Goal: Task Accomplishment & Management: Use online tool/utility

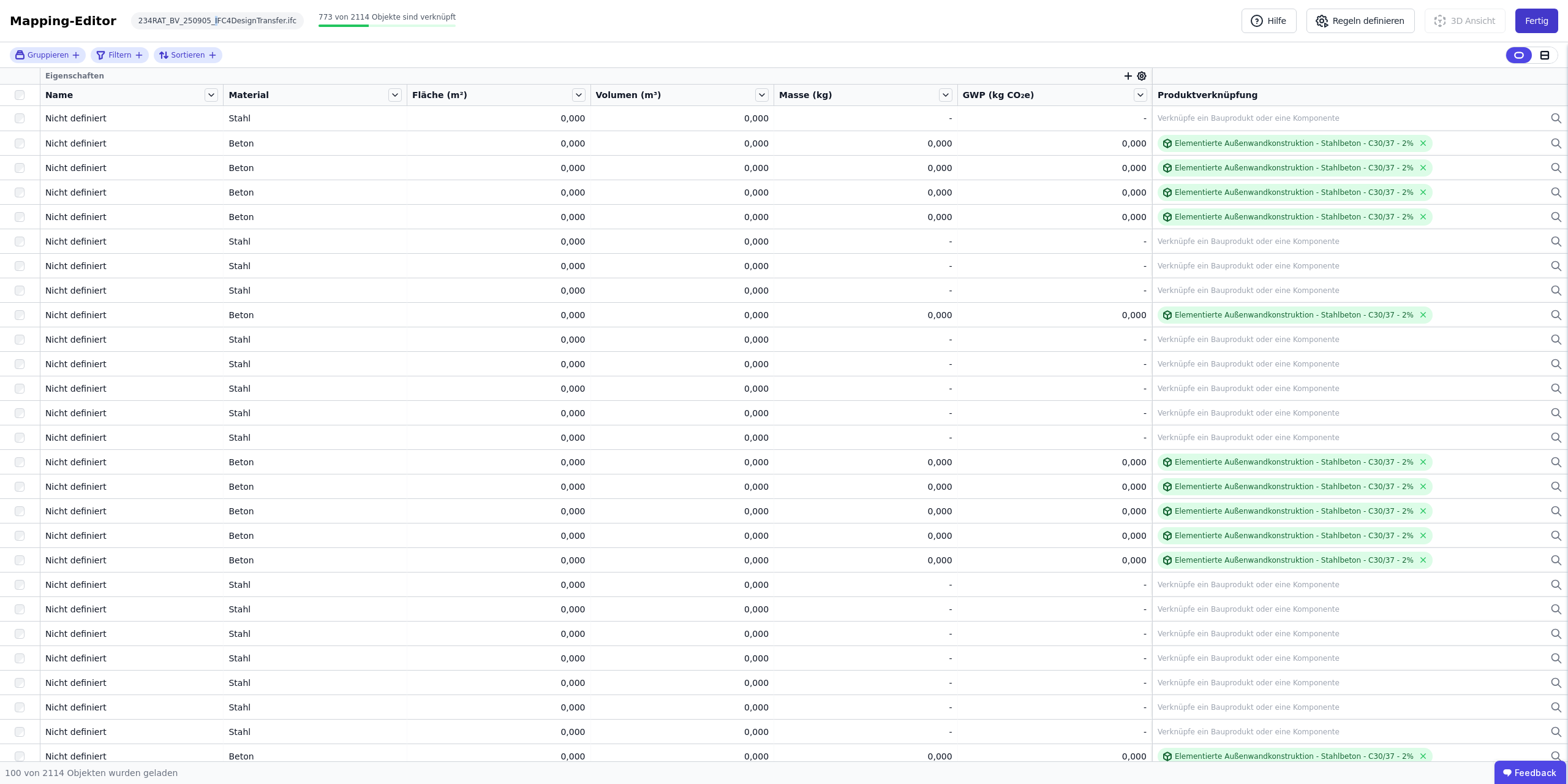
click at [784, 18] on button "Fertig" at bounding box center [1536, 20] width 43 height 24
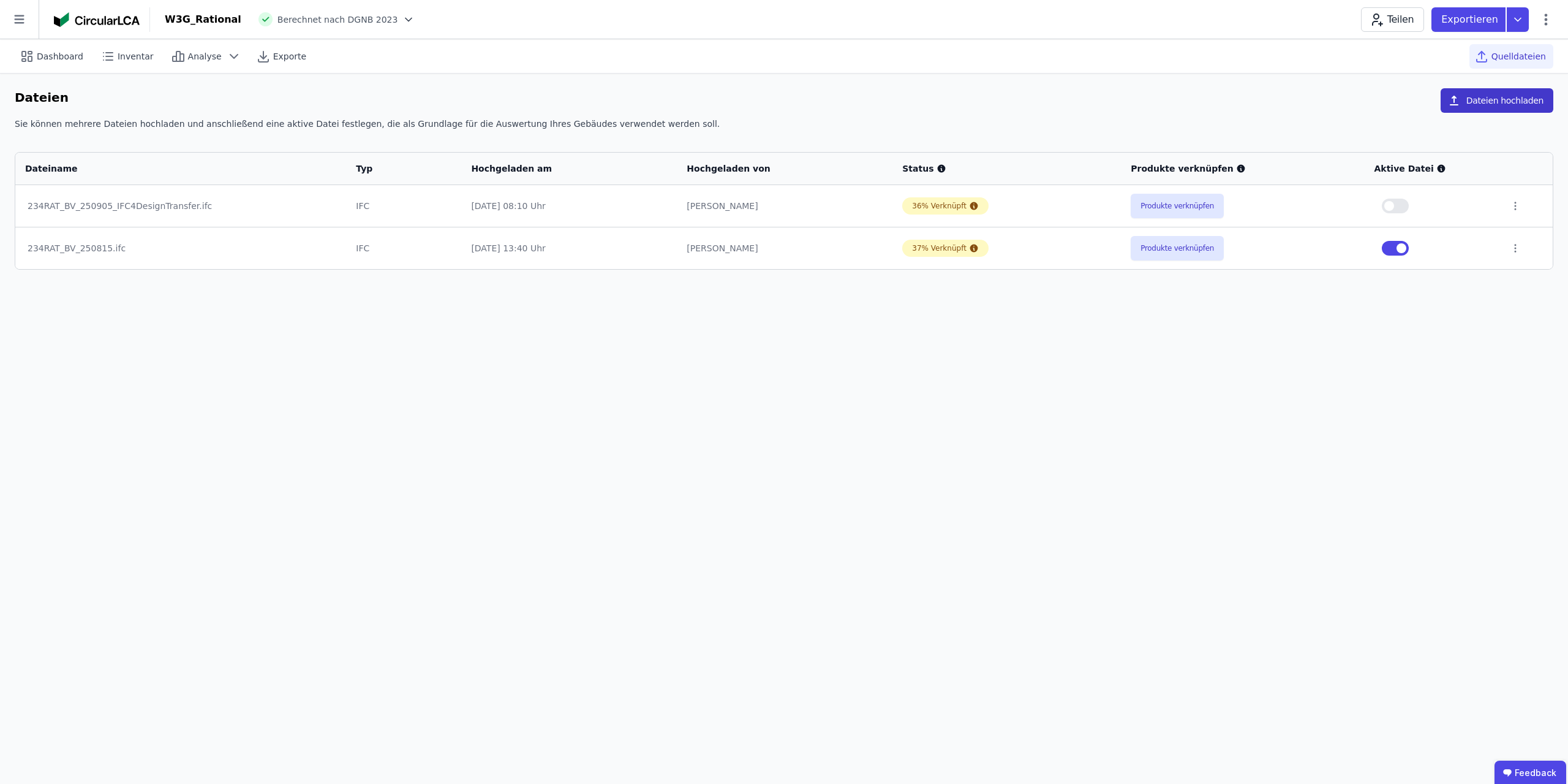
click at [784, 104] on button "Dateien hochladen" at bounding box center [1496, 100] width 112 height 24
click at [1486, 96] on button "Dateien hochladen" at bounding box center [1496, 100] width 112 height 24
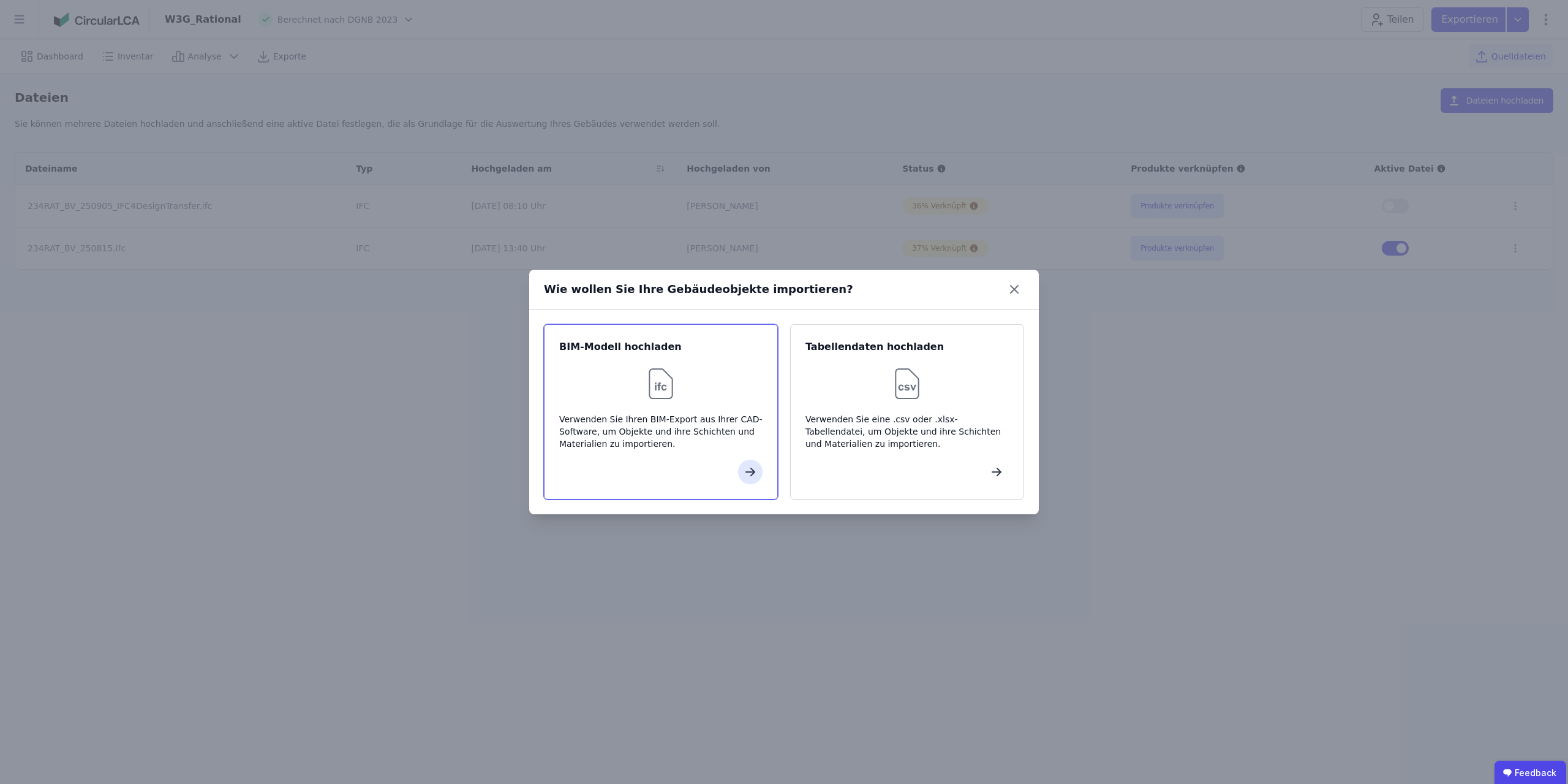
click at [707, 403] on div "BIM-Modell hochladen Verwenden Sie Ihren BIM-Export aus Ihrer CAD-Software, um …" at bounding box center [661, 412] width 234 height 175
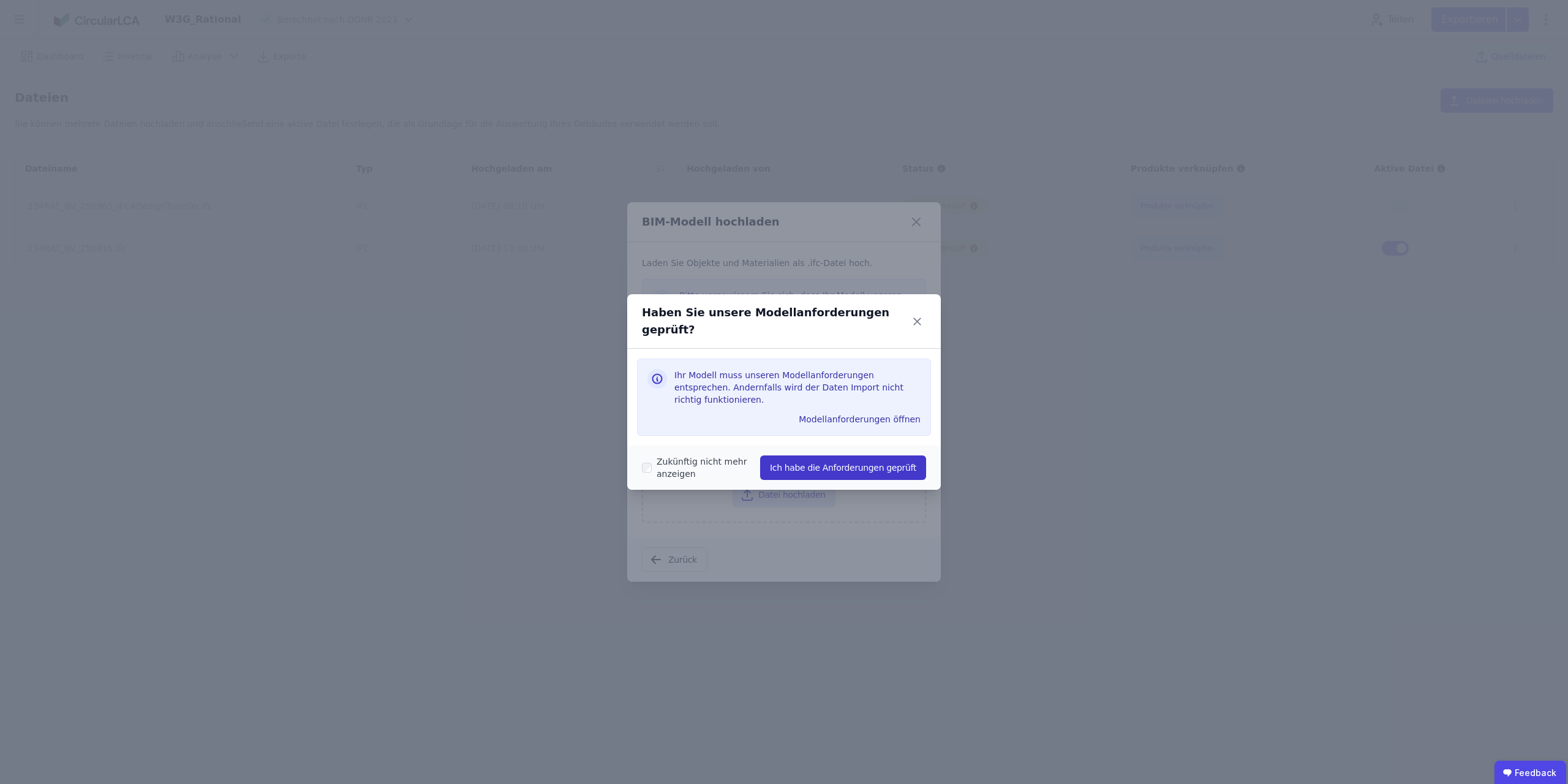
click at [872, 460] on button "Ich habe die Anforderungen geprüft" at bounding box center [843, 467] width 166 height 24
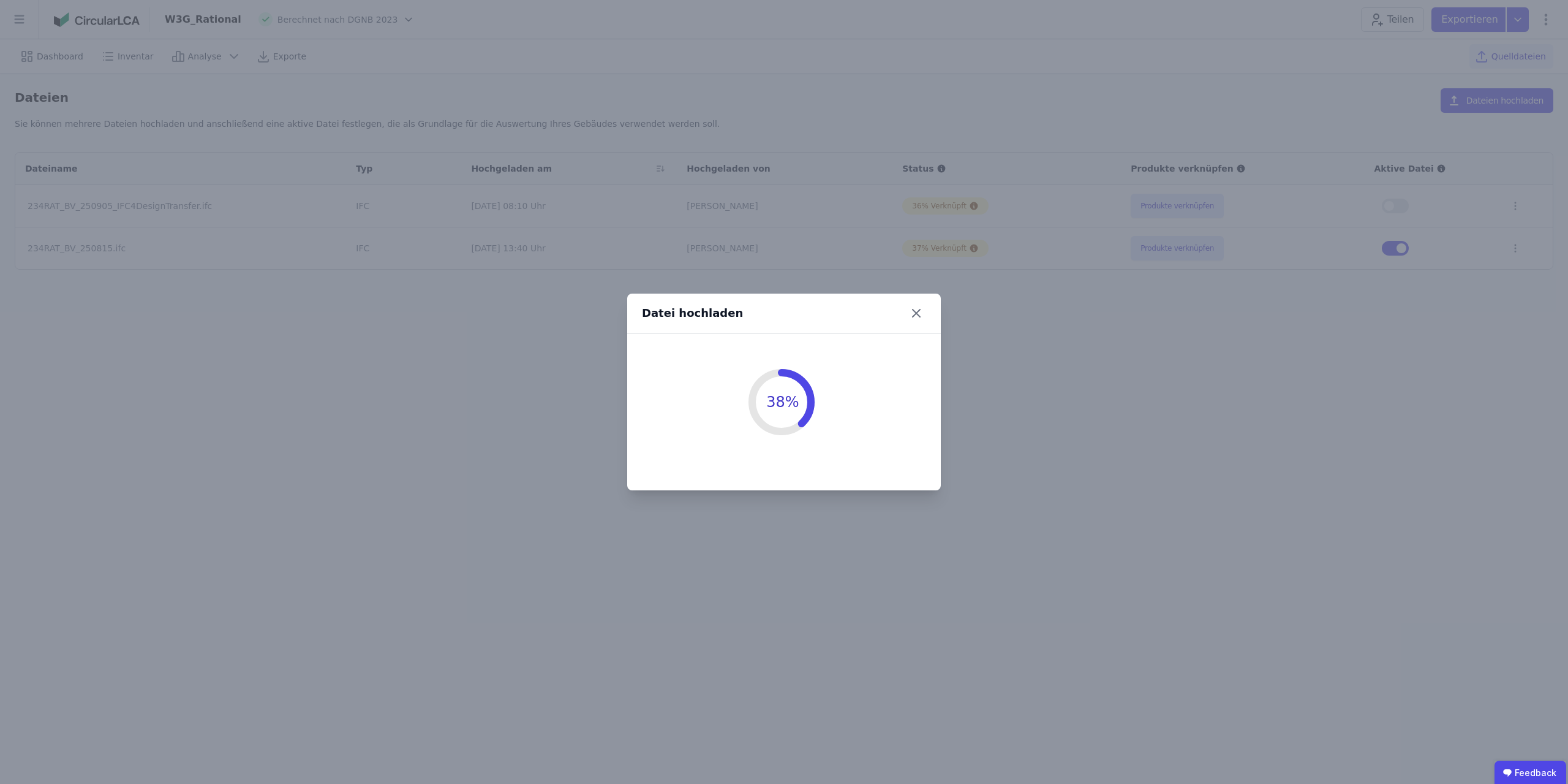
click at [790, 318] on div "Datei hochladen" at bounding box center [784, 313] width 314 height 40
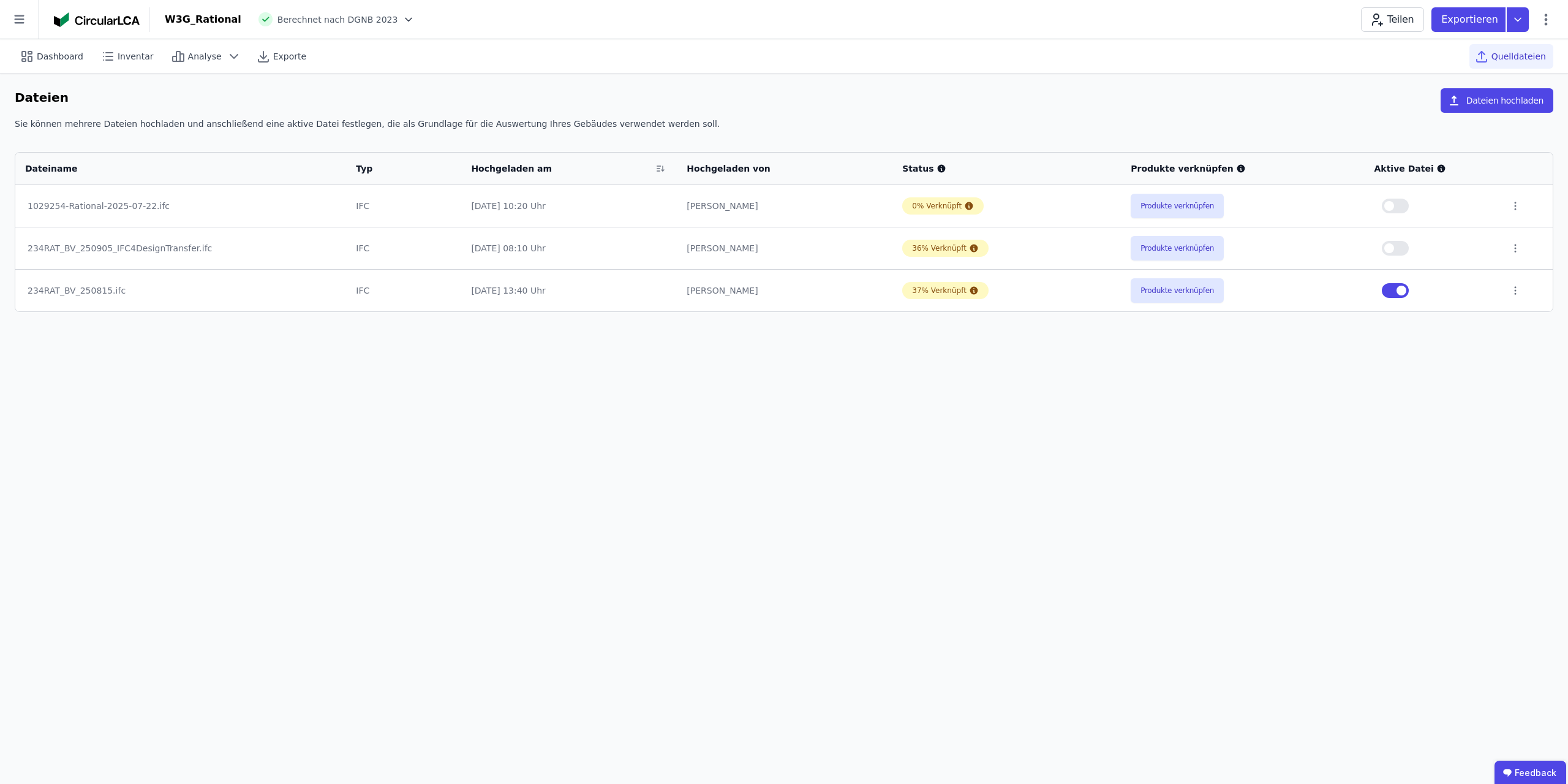
click at [1035, 250] on div "36% Verknüpft" at bounding box center [1006, 248] width 209 height 17
click at [751, 253] on div "[PERSON_NAME]" at bounding box center [784, 248] width 196 height 12
click at [462, 259] on td "IFC" at bounding box center [404, 247] width 115 height 42
click at [138, 244] on div "234RAT_BV_250905_IFC4DesignTransfer.ifc" at bounding box center [181, 248] width 306 height 12
click at [160, 243] on div "234RAT_BV_250905_IFC4DesignTransfer.ifc" at bounding box center [181, 248] width 306 height 12
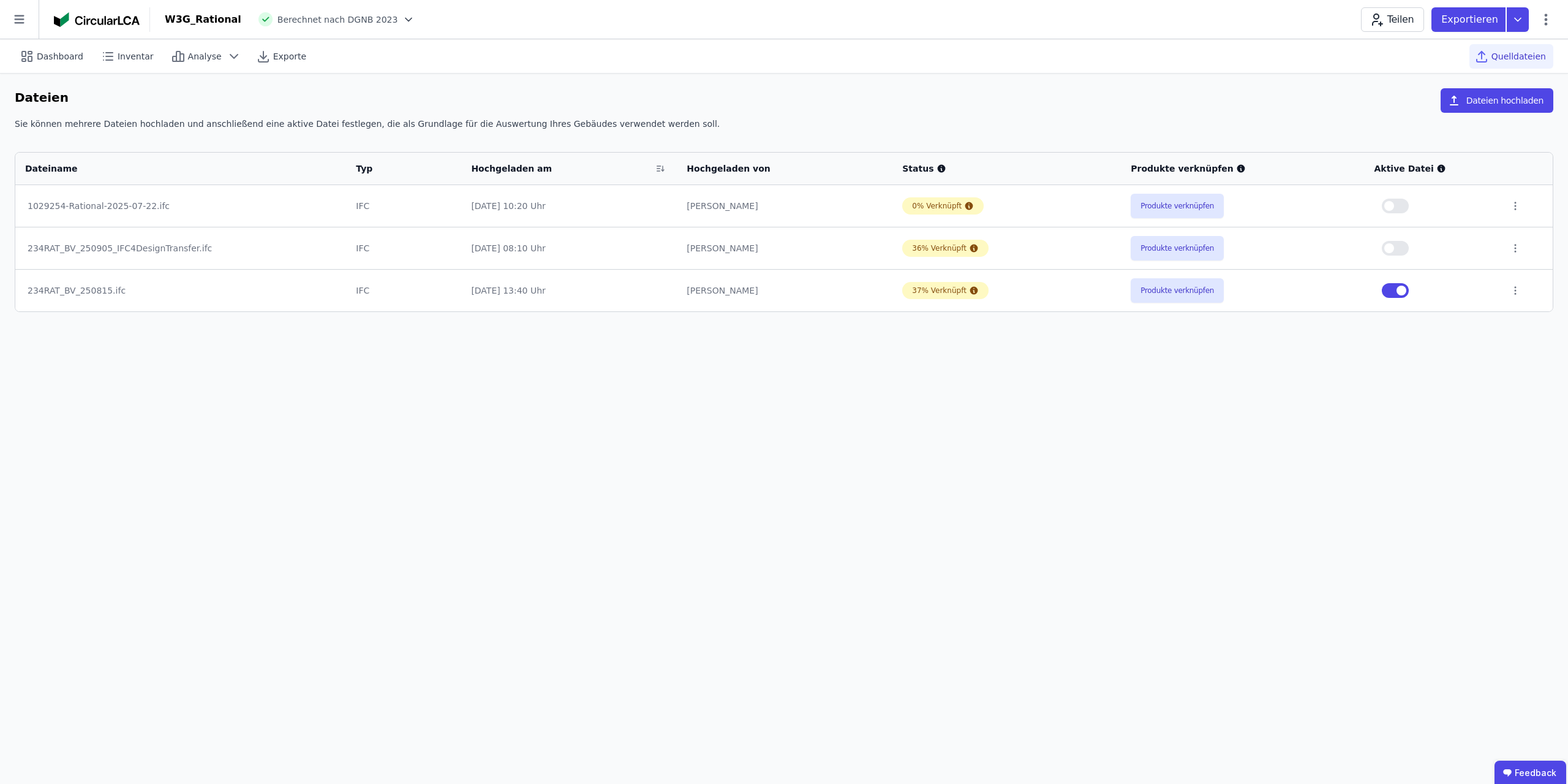
click at [161, 243] on div "234RAT_BV_250905_IFC4DesignTransfer.ifc" at bounding box center [181, 248] width 306 height 12
click at [161, 241] on td "234RAT_BV_250905_IFC4DesignTransfer.ifc" at bounding box center [180, 247] width 331 height 42
click at [161, 240] on td "234RAT_BV_250905_IFC4DesignTransfer.ifc" at bounding box center [180, 247] width 331 height 42
click at [1198, 244] on button "Produkte verknüpfen" at bounding box center [1177, 248] width 93 height 24
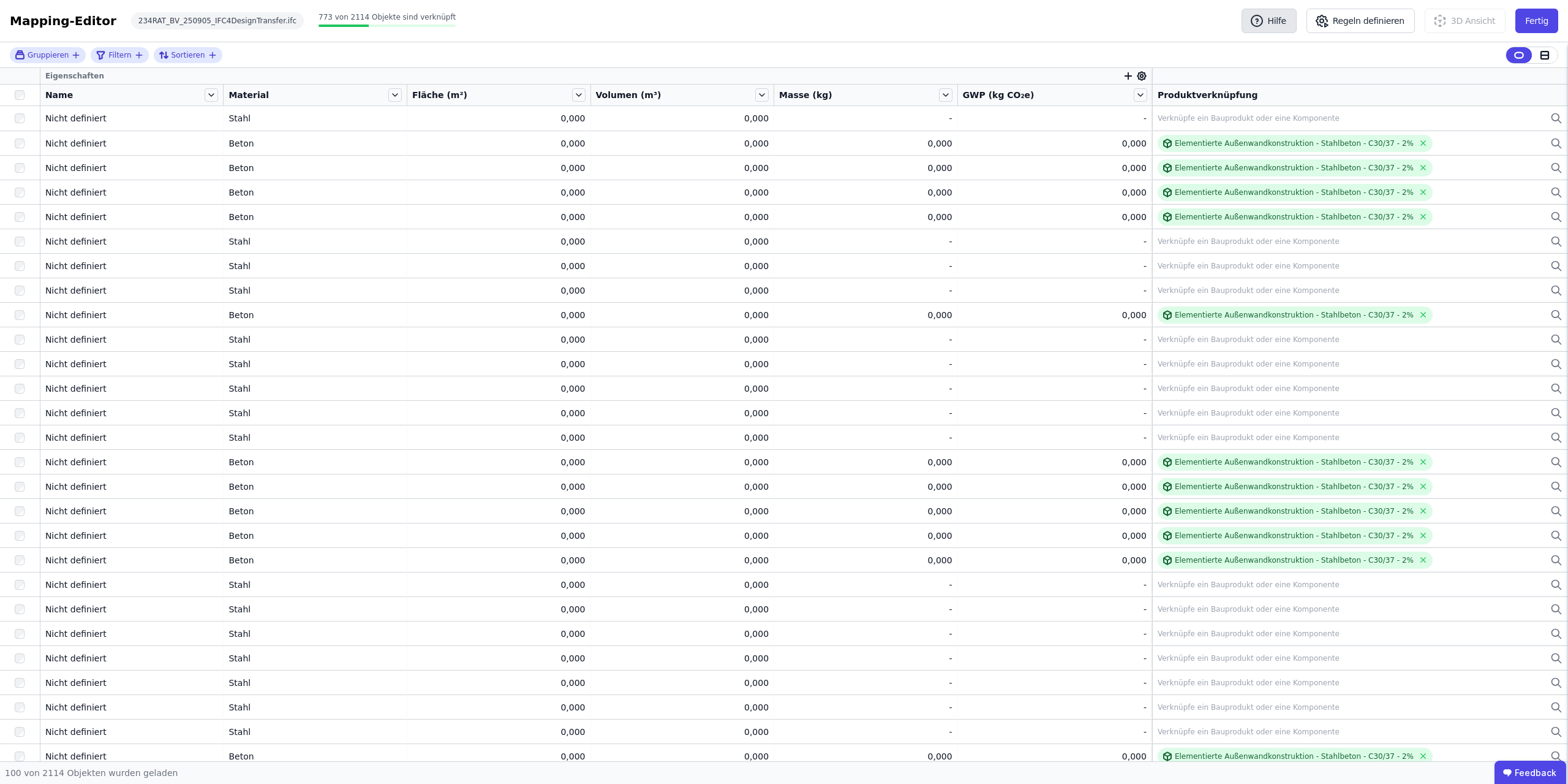
click at [1285, 16] on button "Hilfe" at bounding box center [1269, 20] width 55 height 24
click at [1475, 21] on div "Die Datei konnte nicht verarbeitet werden. Bitte wenden Sie sich an den Support." at bounding box center [1467, 35] width 196 height 27
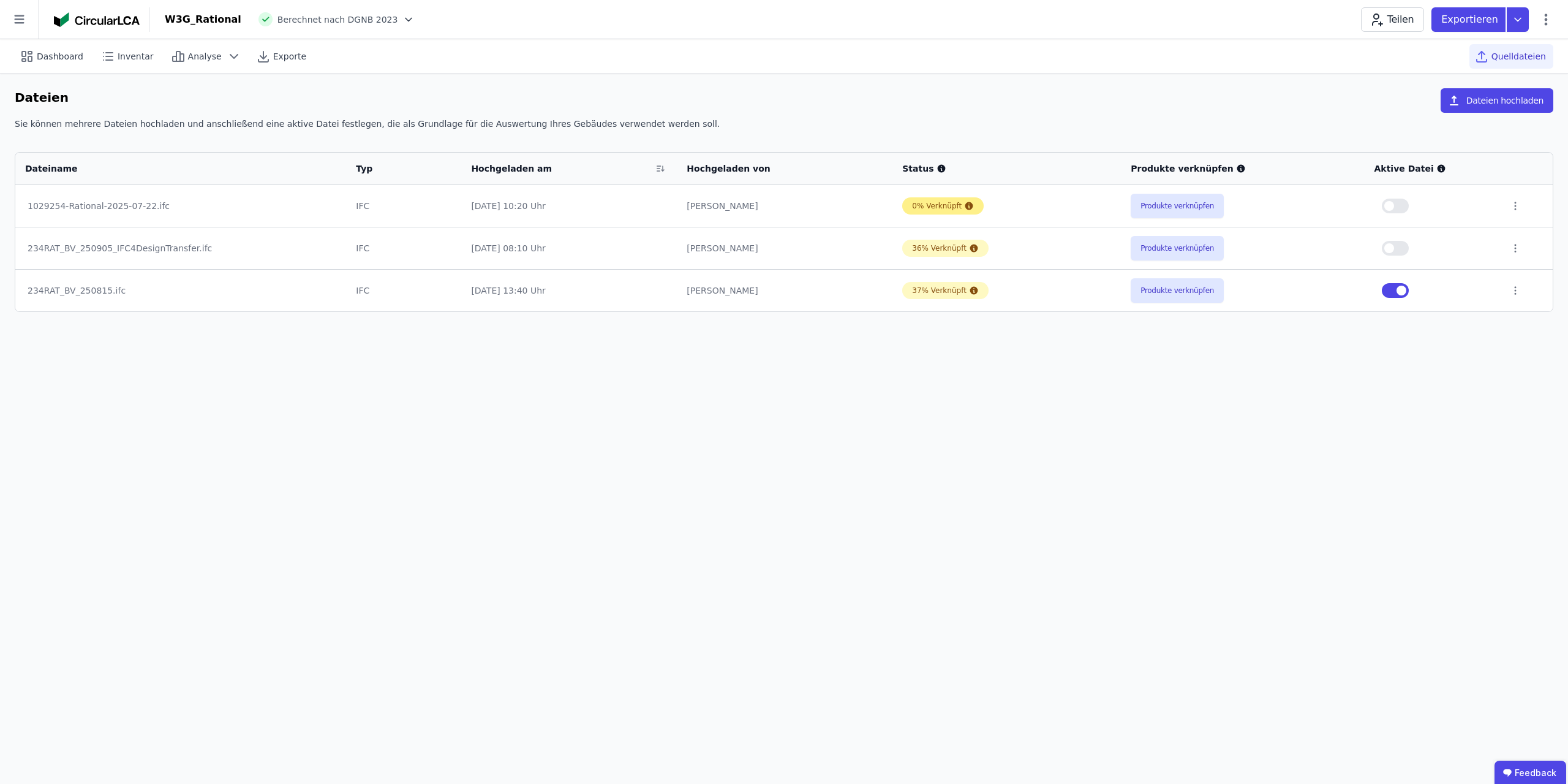
click at [945, 208] on div "0% Verknüpft" at bounding box center [937, 205] width 50 height 10
click at [907, 201] on div "0% Verknüpft" at bounding box center [1006, 205] width 209 height 17
click at [745, 217] on td "[PERSON_NAME]" at bounding box center [784, 205] width 216 height 42
click at [462, 207] on td "IFC" at bounding box center [404, 205] width 115 height 42
click at [98, 203] on div "1029254-Rational-2025-07-22.ifc" at bounding box center [181, 206] width 306 height 12
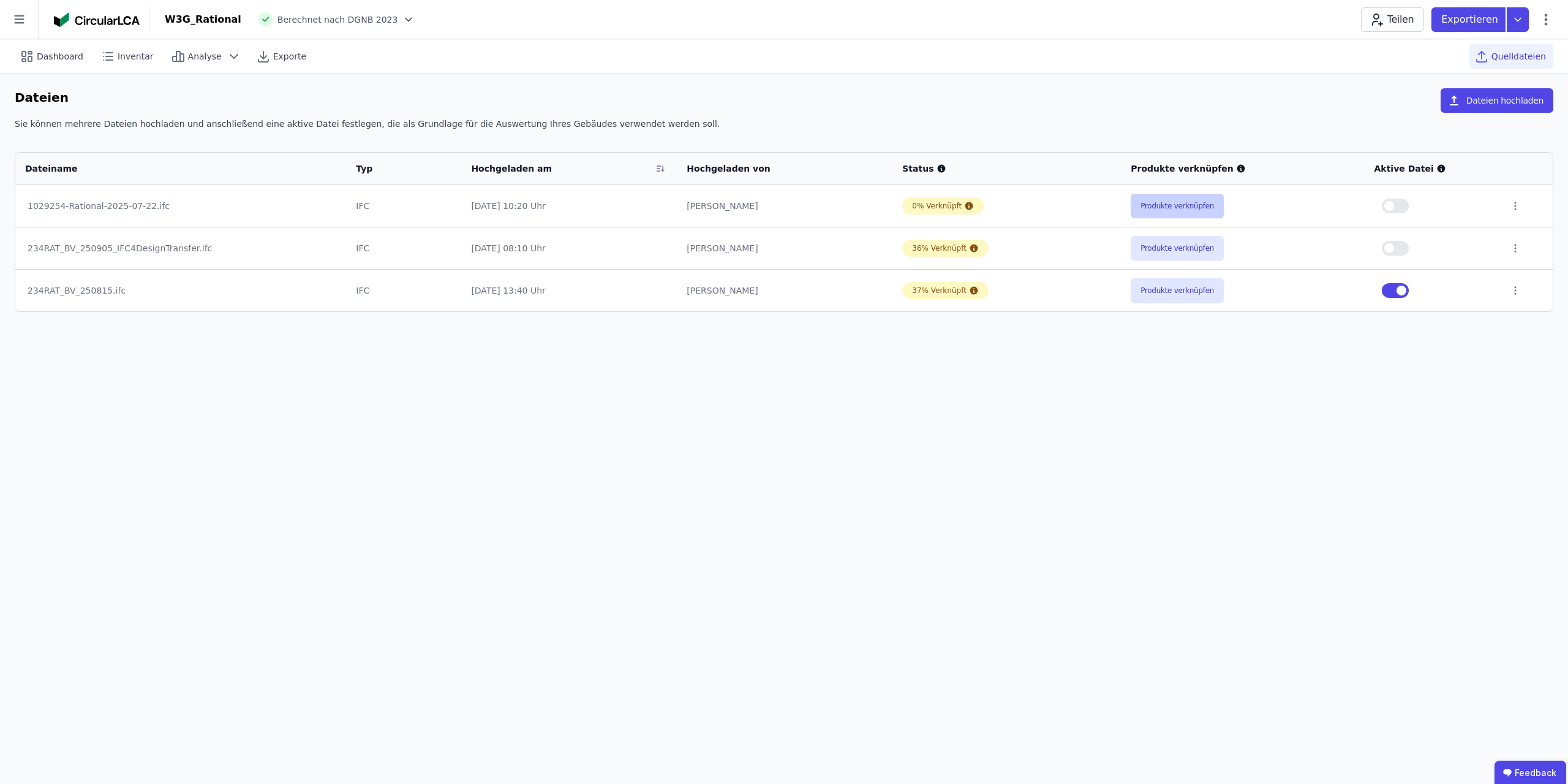
click at [1177, 204] on button "Produkte verknüpfen" at bounding box center [1177, 206] width 93 height 24
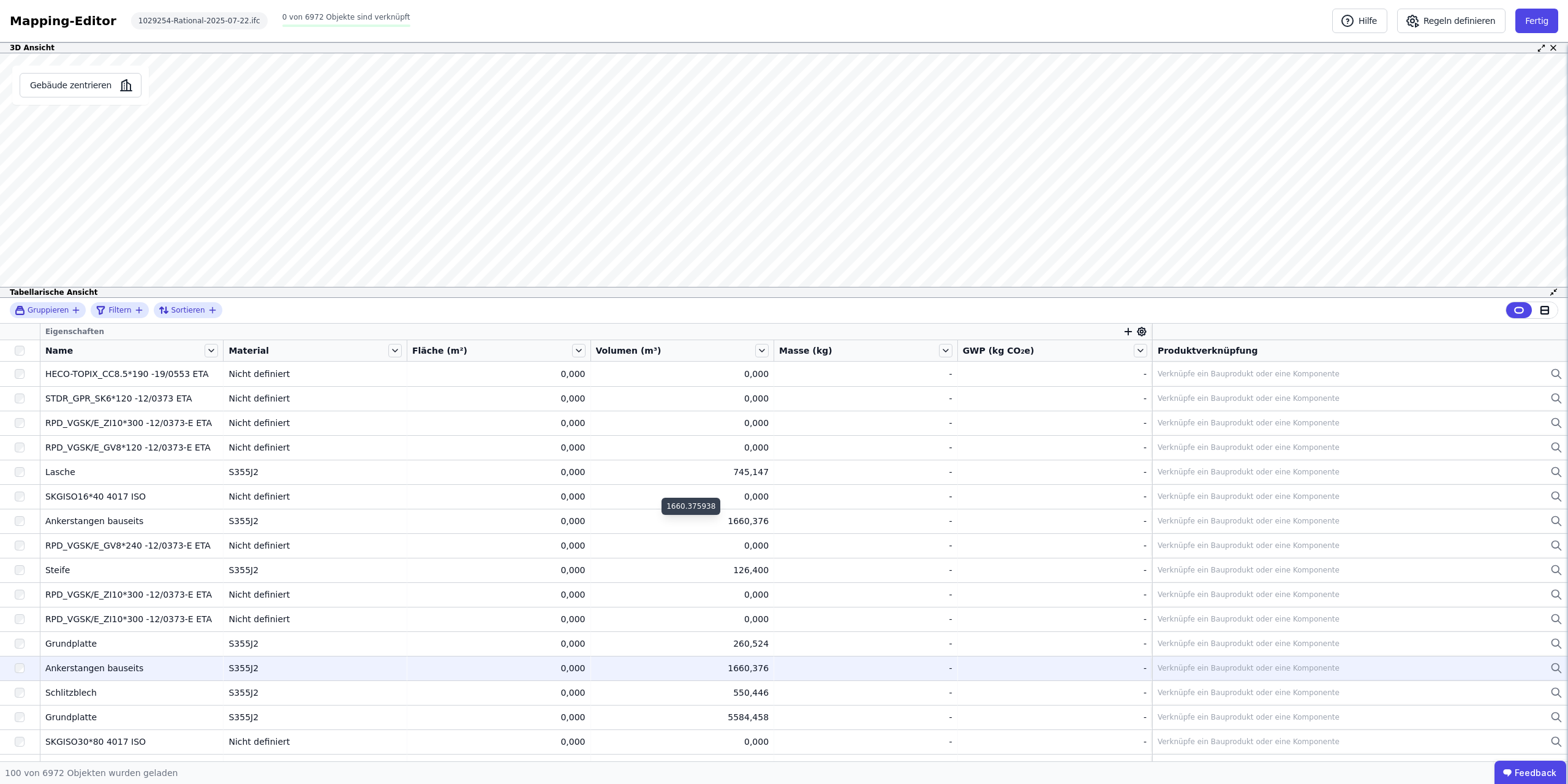
scroll to position [155, 0]
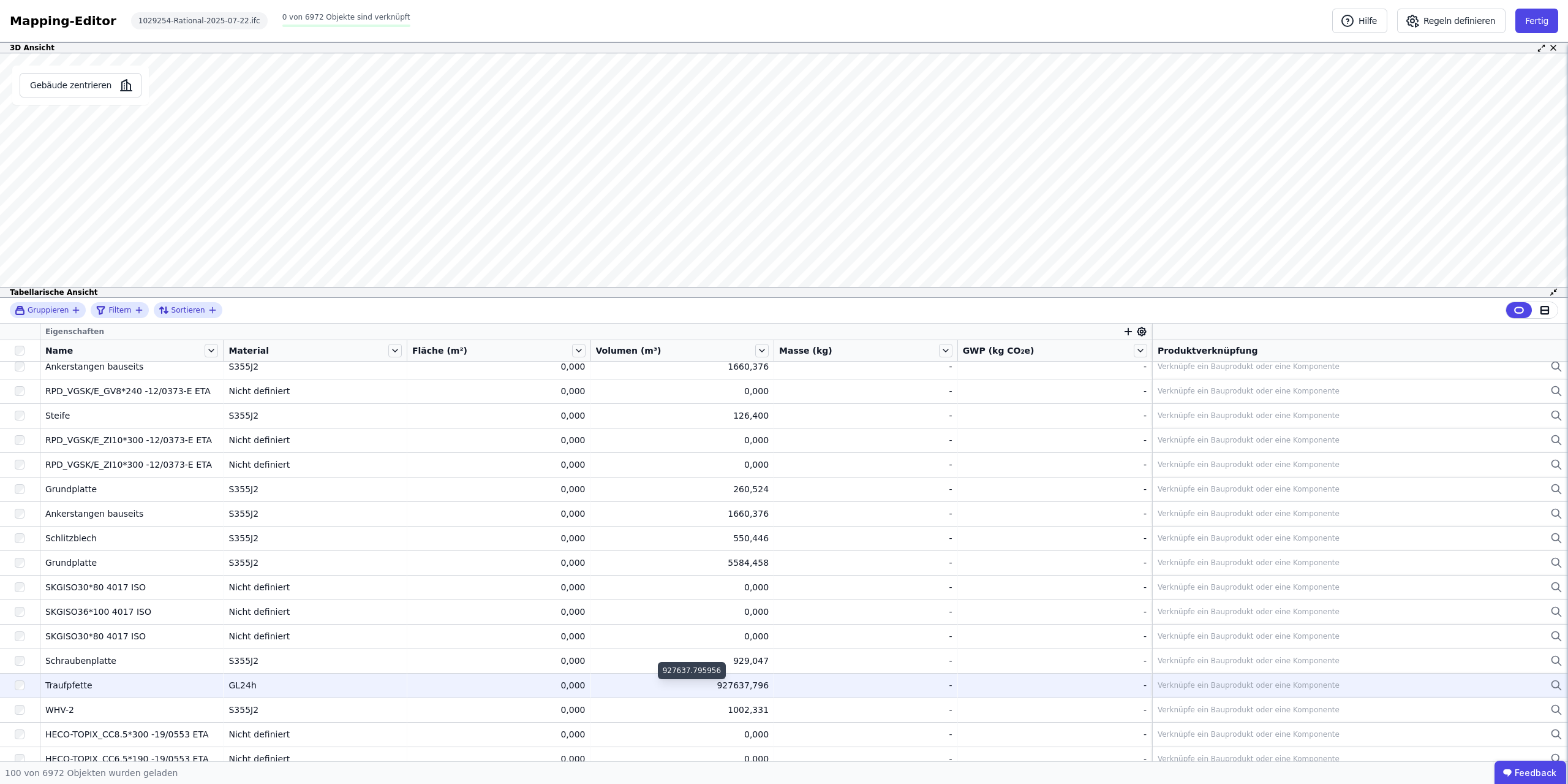
click at [745, 684] on div "927637,796" at bounding box center [683, 685] width 173 height 12
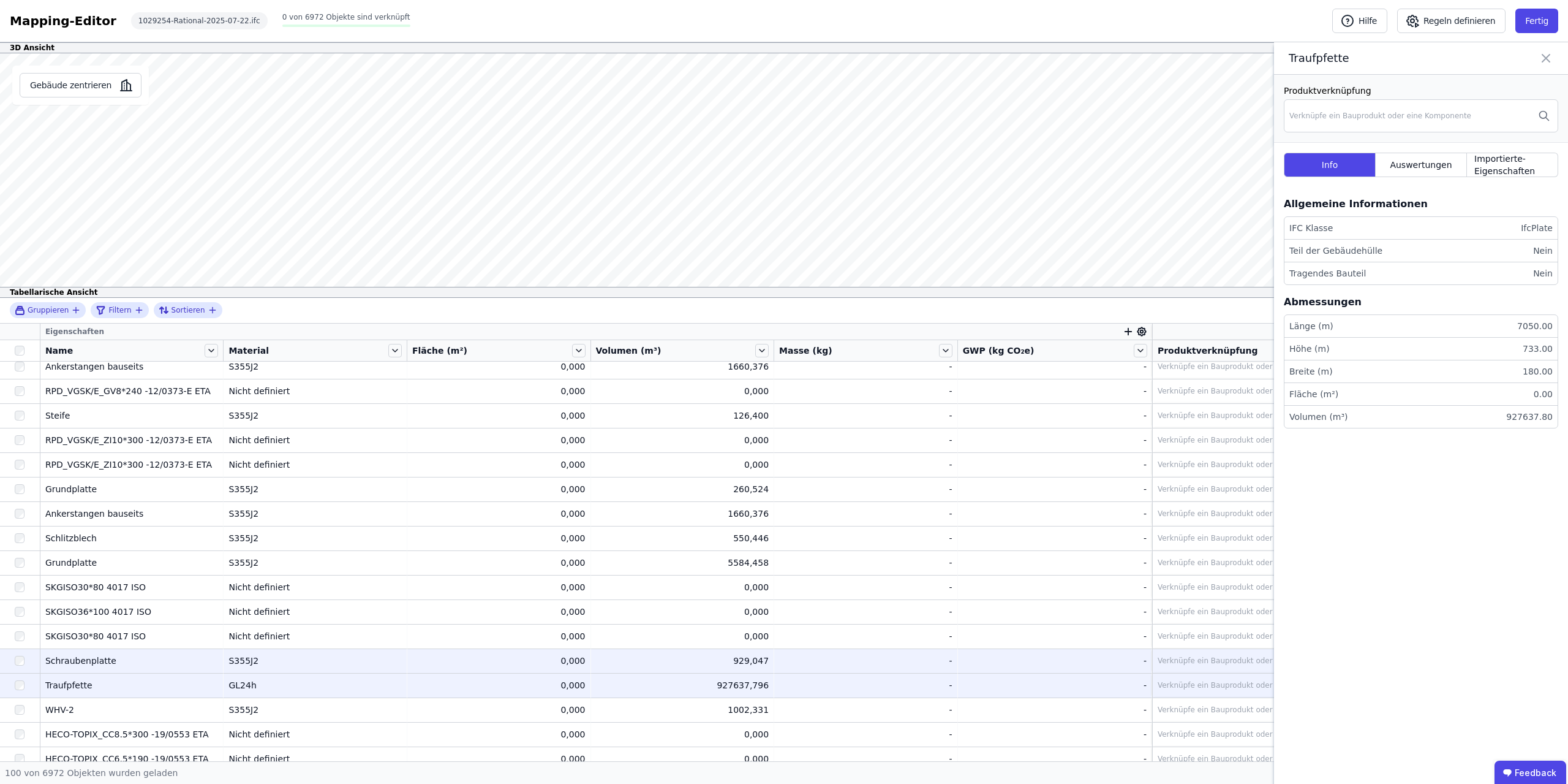
click at [744, 653] on td "929,047 929,047" at bounding box center [683, 660] width 184 height 24
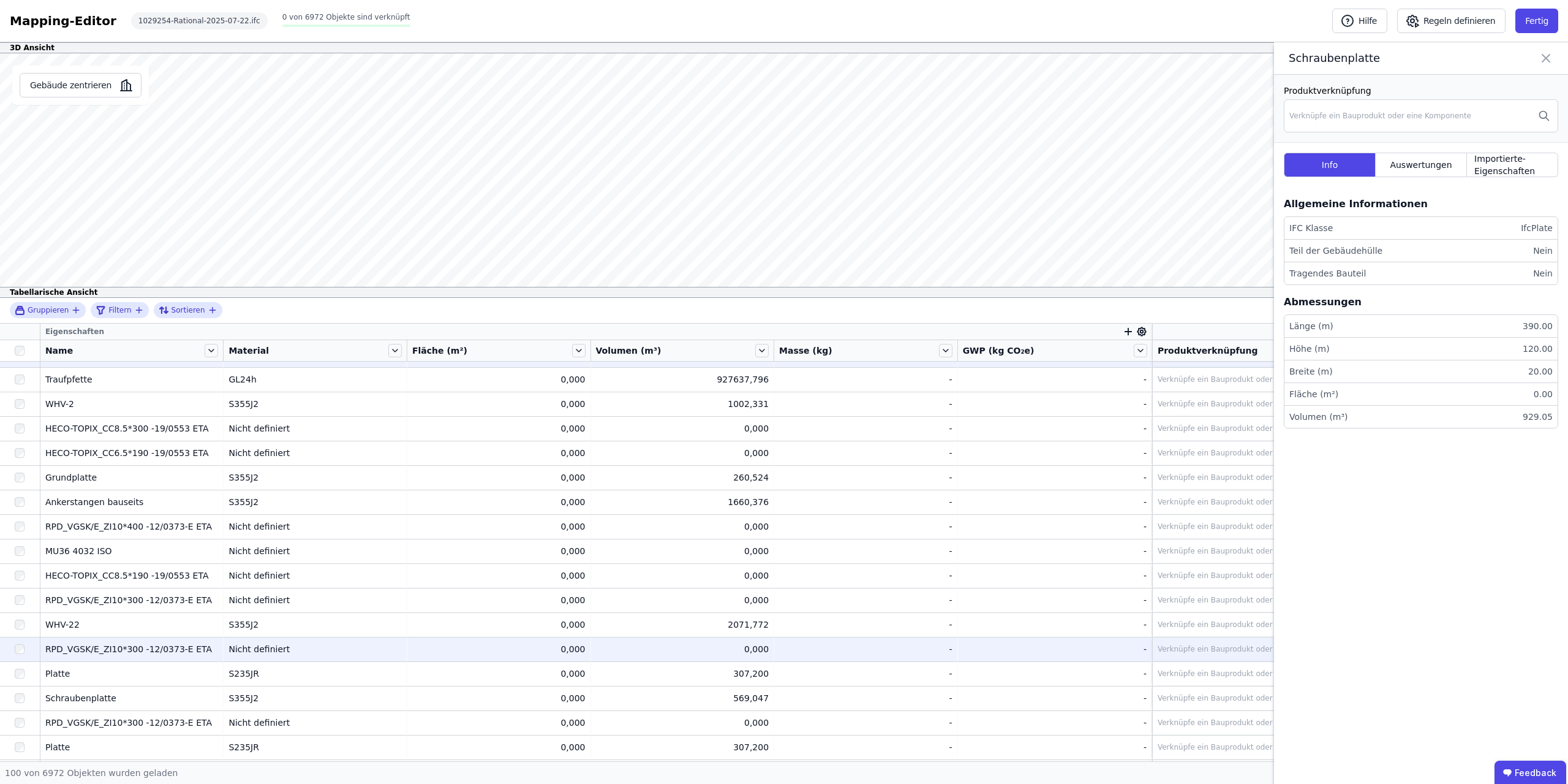
scroll to position [618, 0]
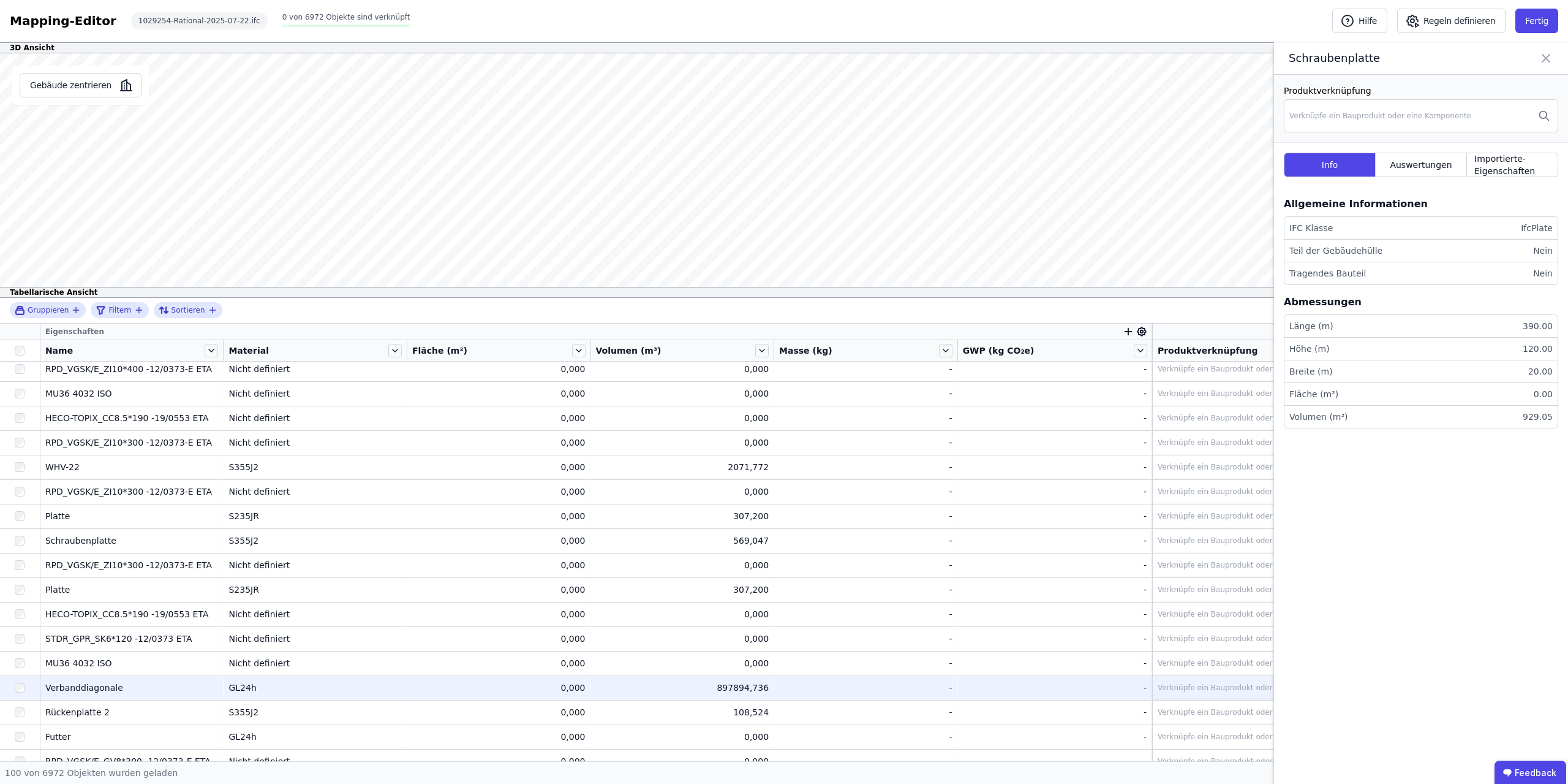
click at [732, 684] on div "897894,736" at bounding box center [683, 687] width 173 height 12
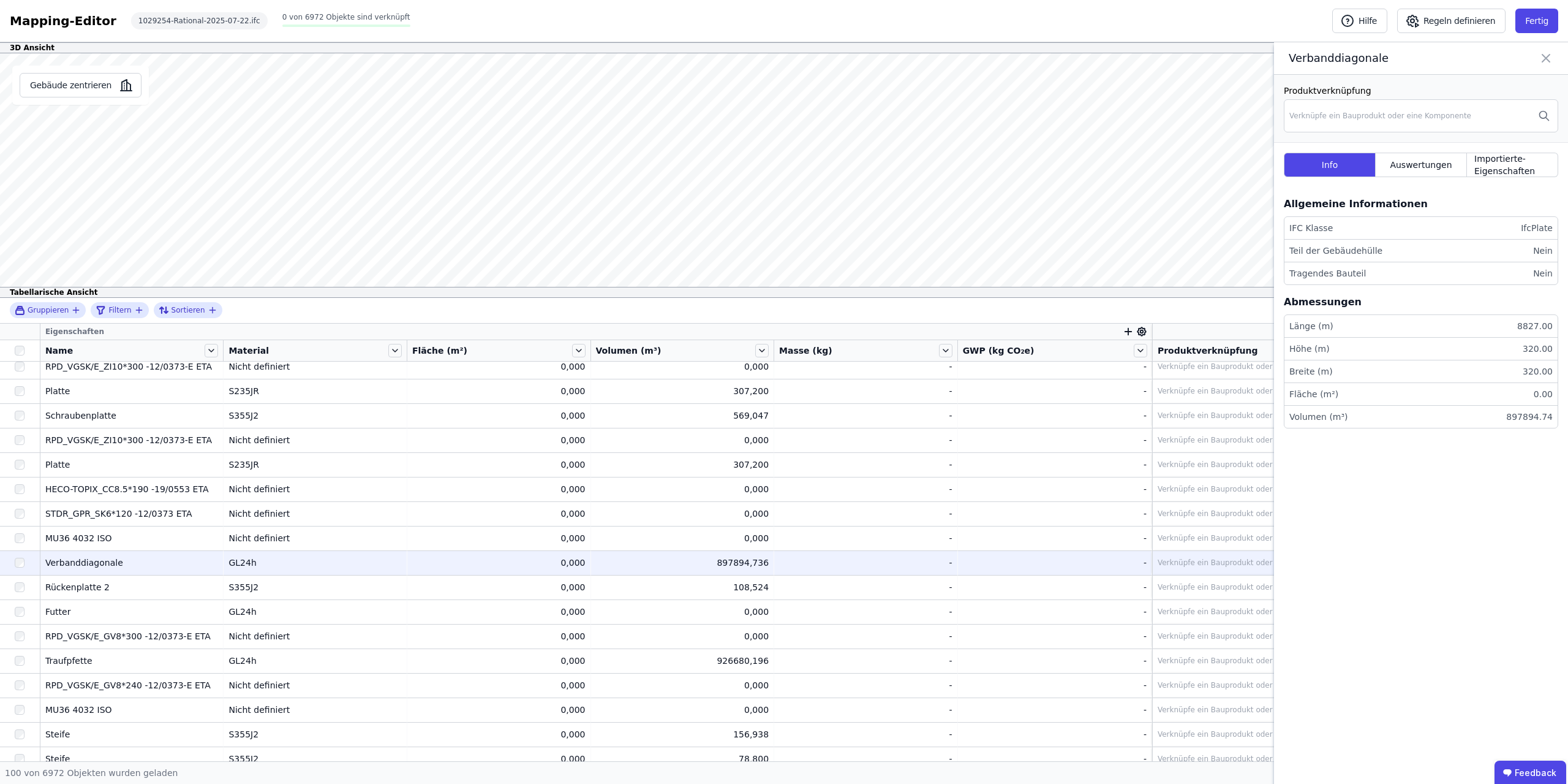
scroll to position [1312, 0]
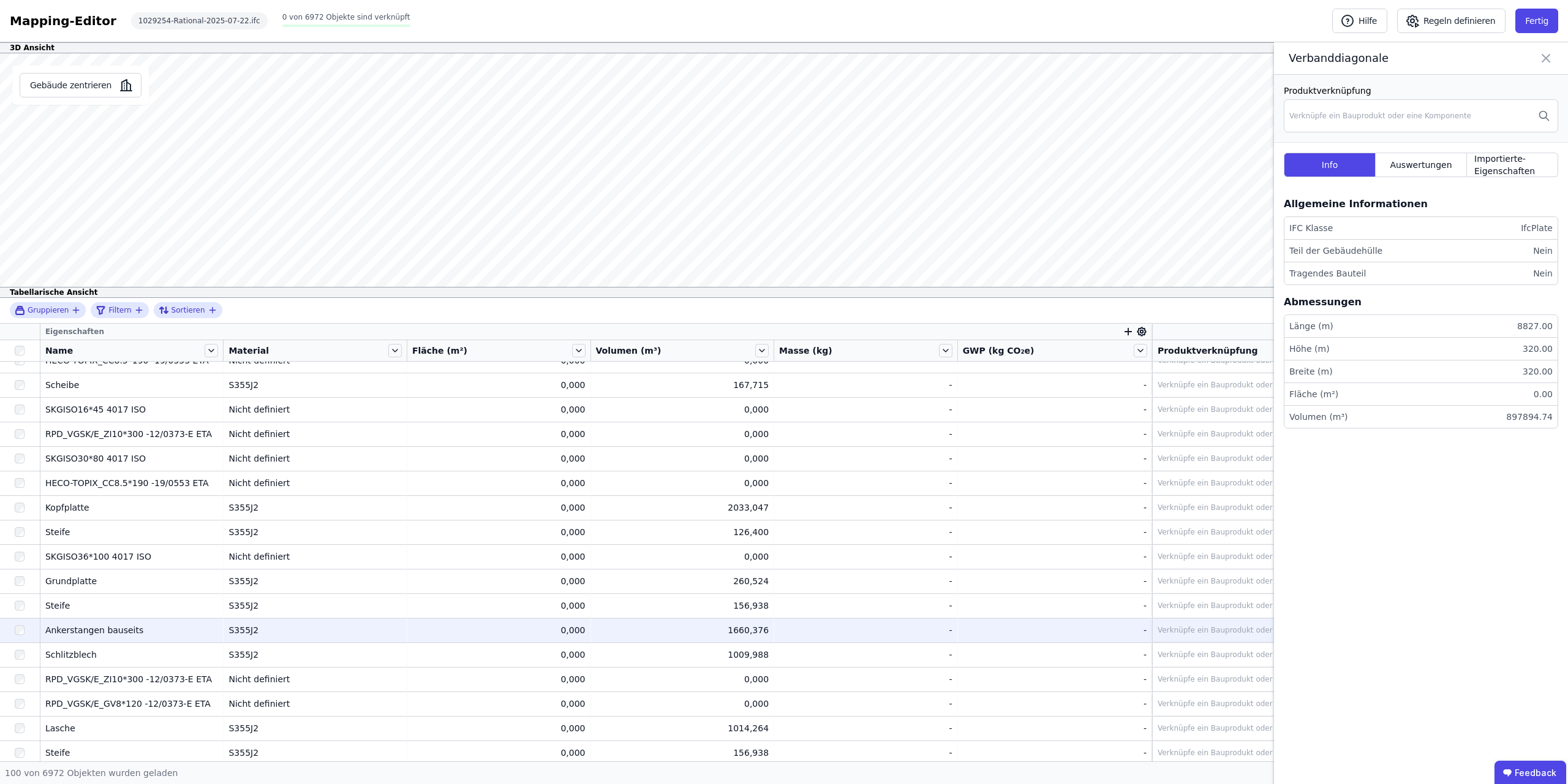
click at [741, 625] on div "1660,376" at bounding box center [683, 630] width 173 height 12
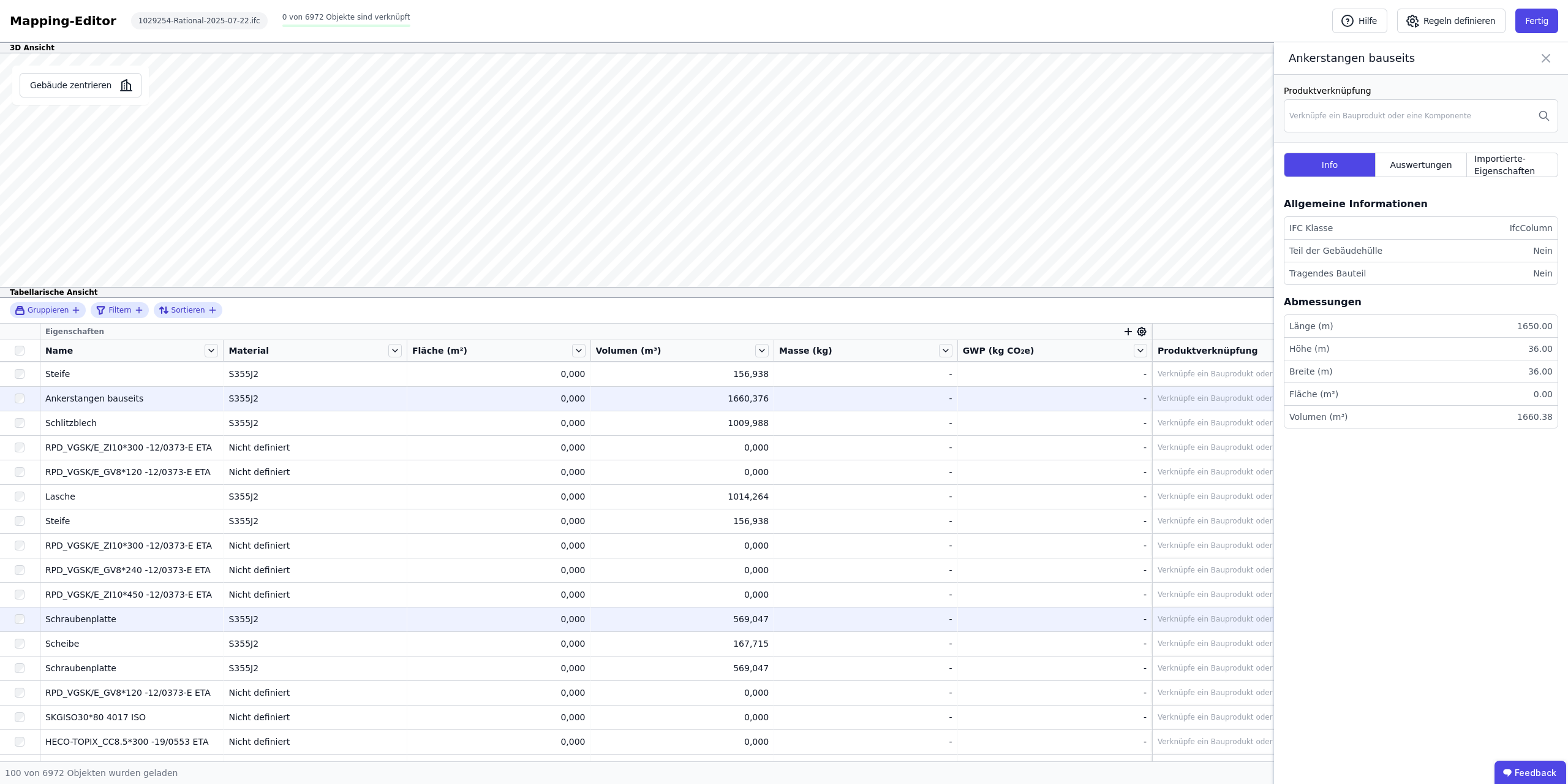
click at [747, 612] on td "569,047 569,047" at bounding box center [683, 619] width 184 height 24
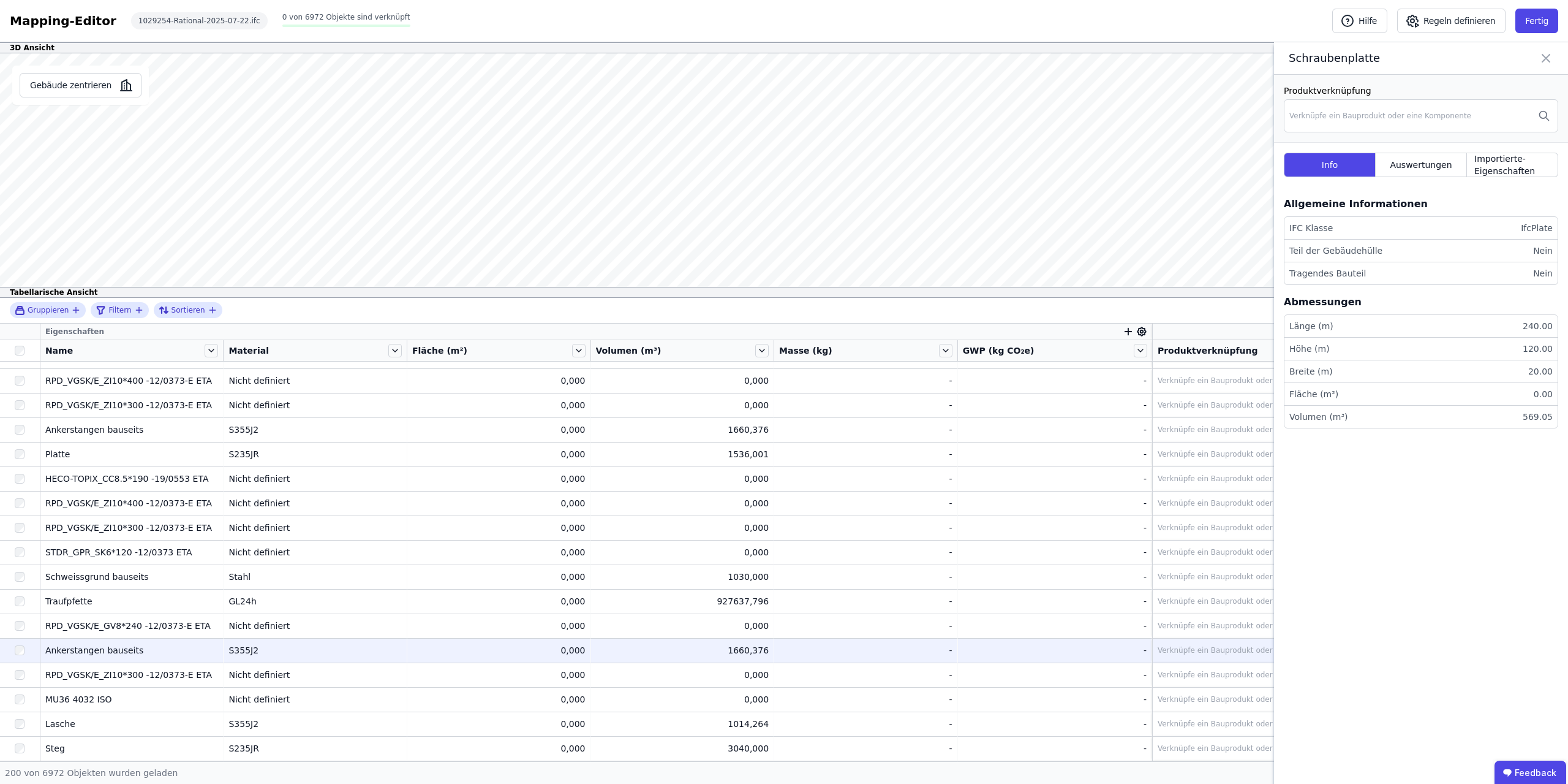
scroll to position [4060, 0]
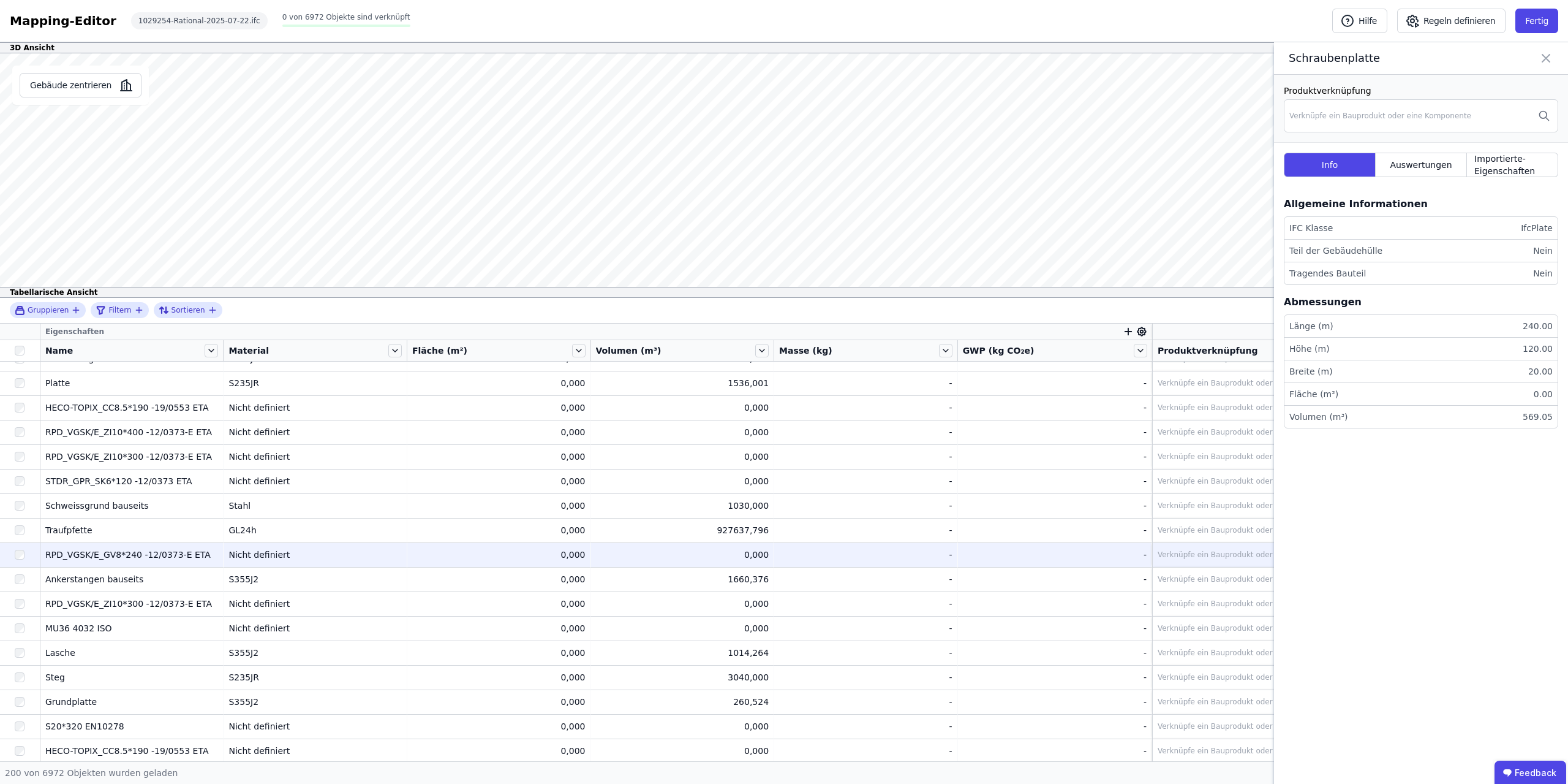
click at [771, 546] on td "0,000 0,000" at bounding box center [683, 555] width 184 height 24
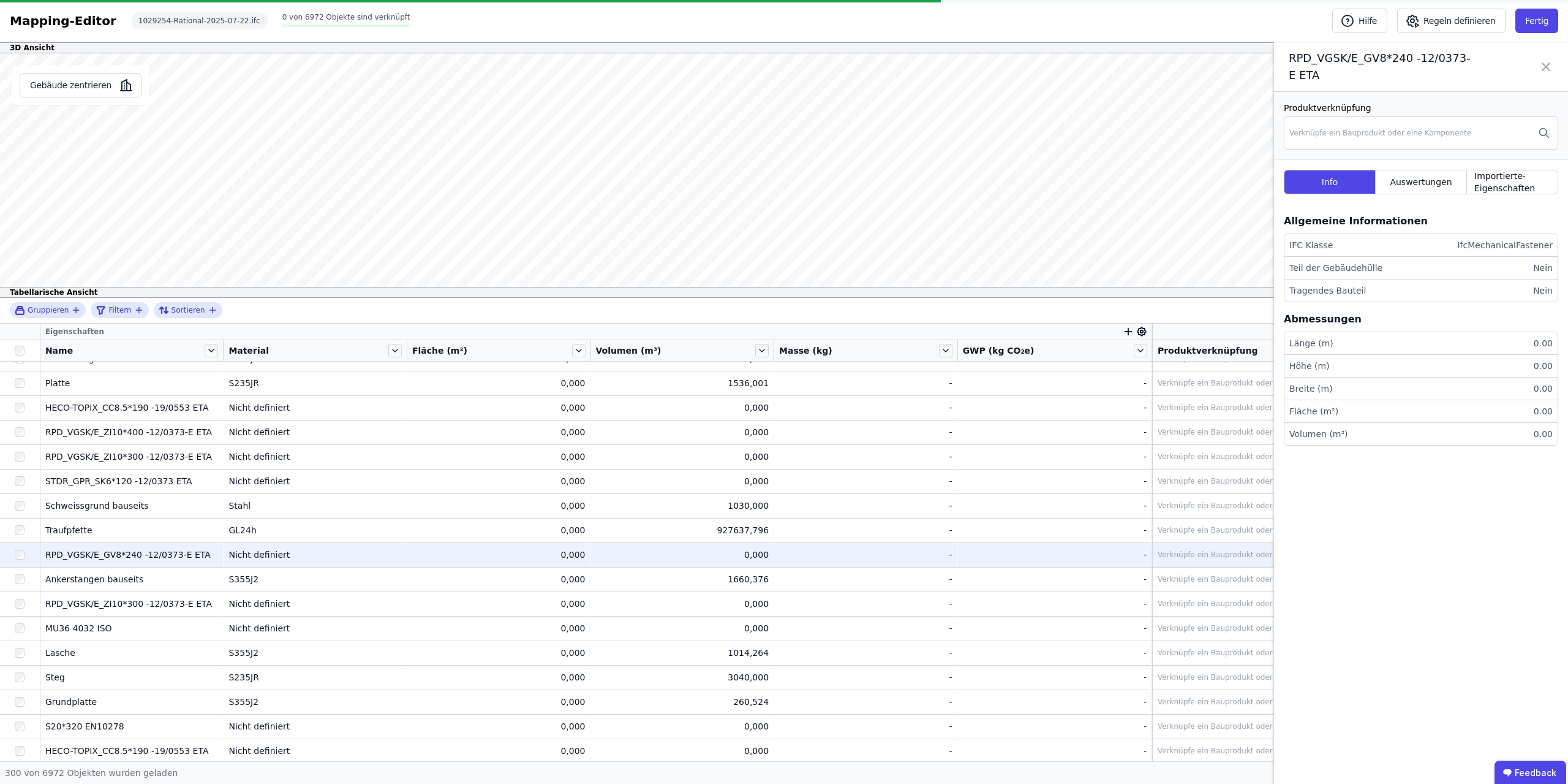
scroll to position [4503, 0]
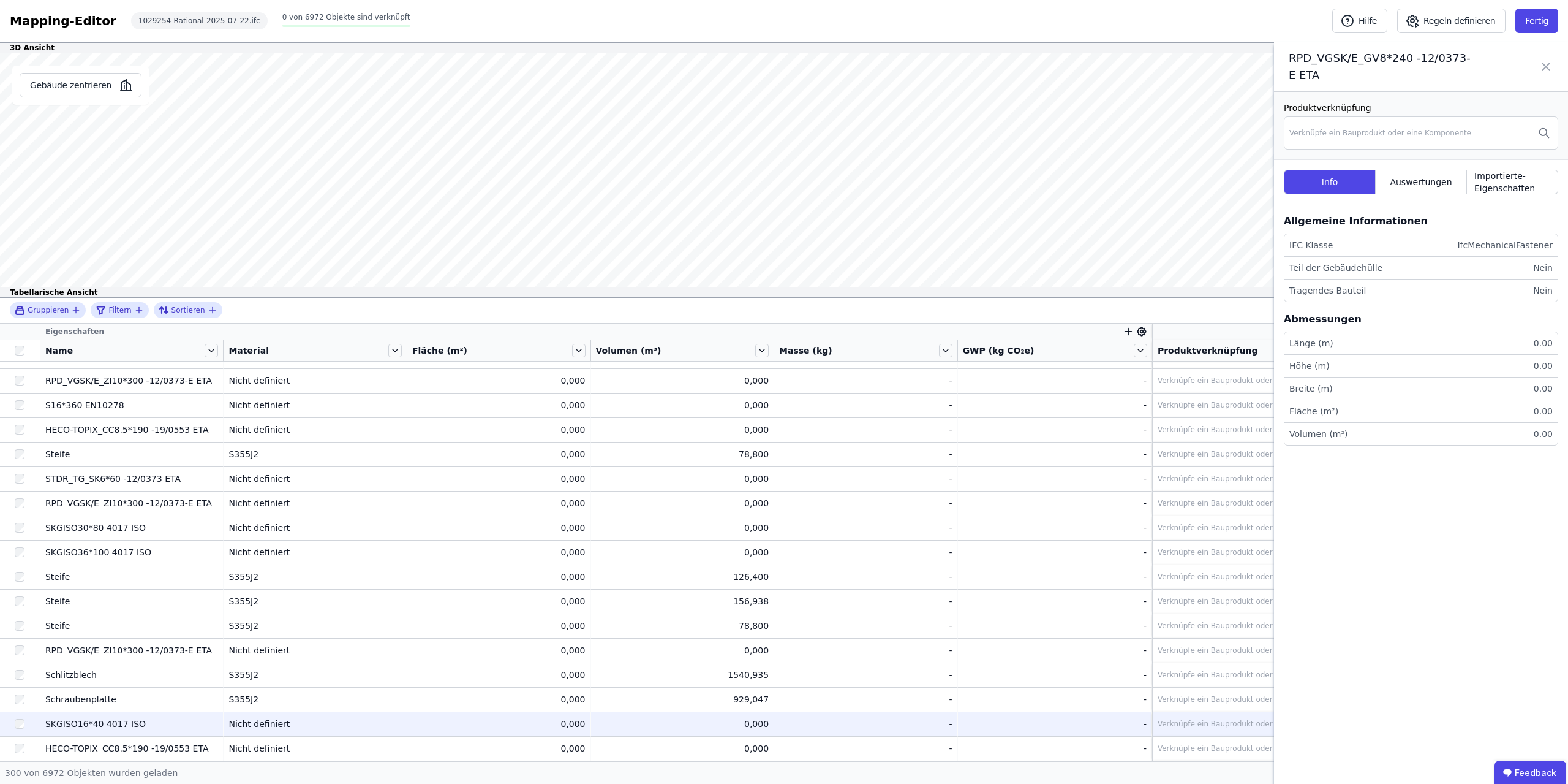
click at [754, 727] on div "0,000" at bounding box center [683, 724] width 173 height 12
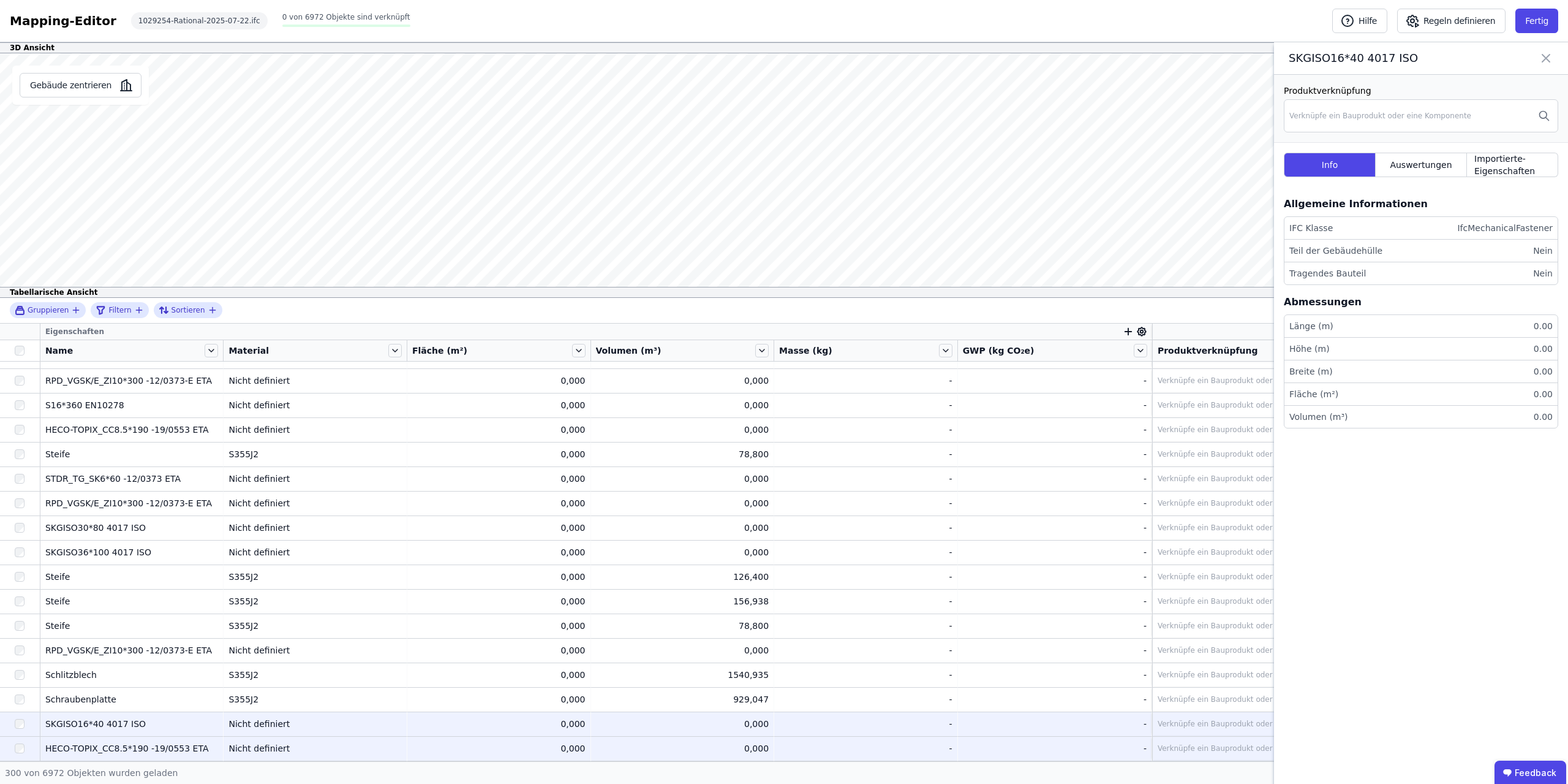
click at [749, 749] on div "0,000" at bounding box center [683, 748] width 173 height 12
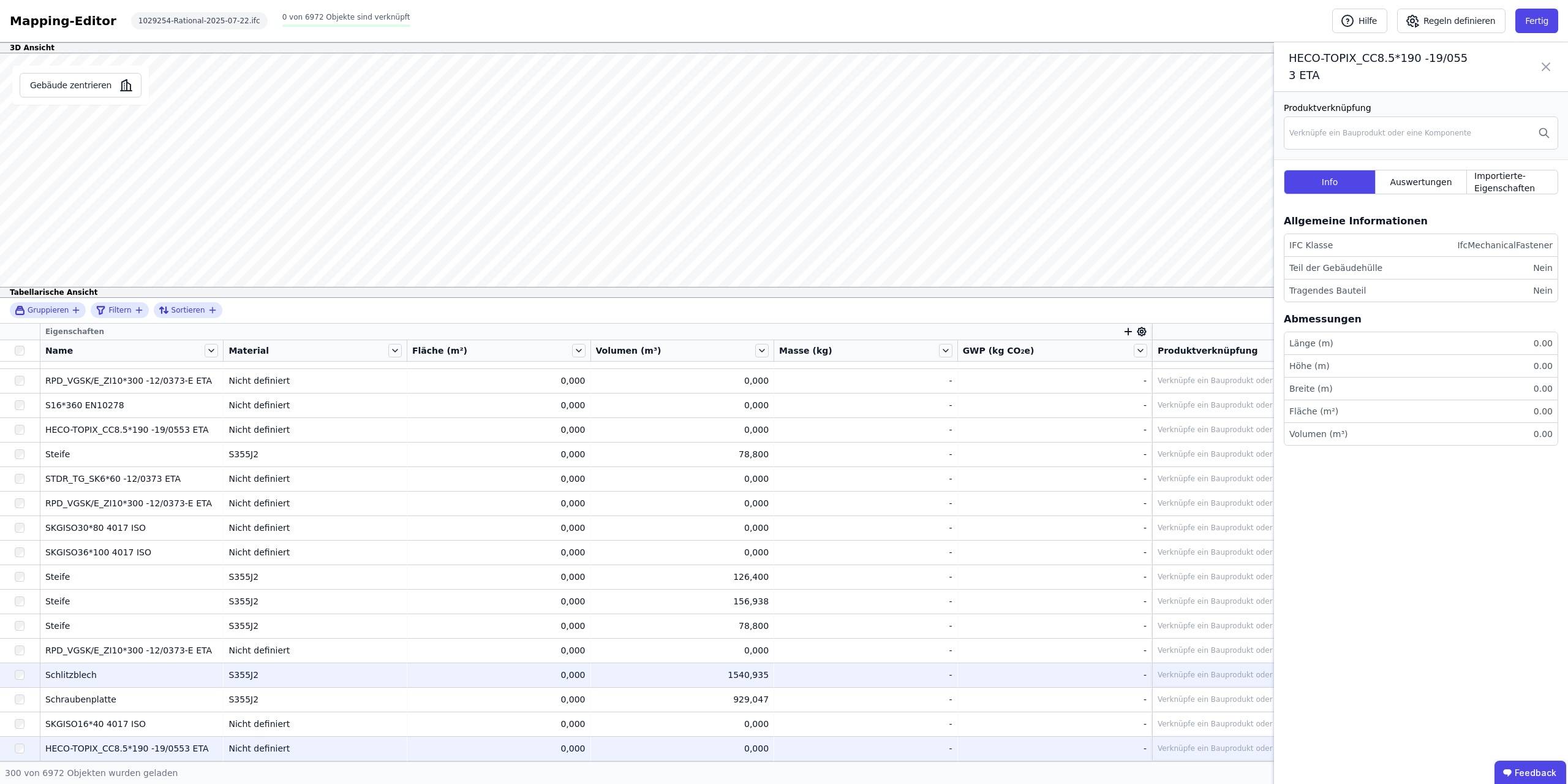
click at [766, 675] on div "1540,935" at bounding box center [683, 675] width 173 height 12
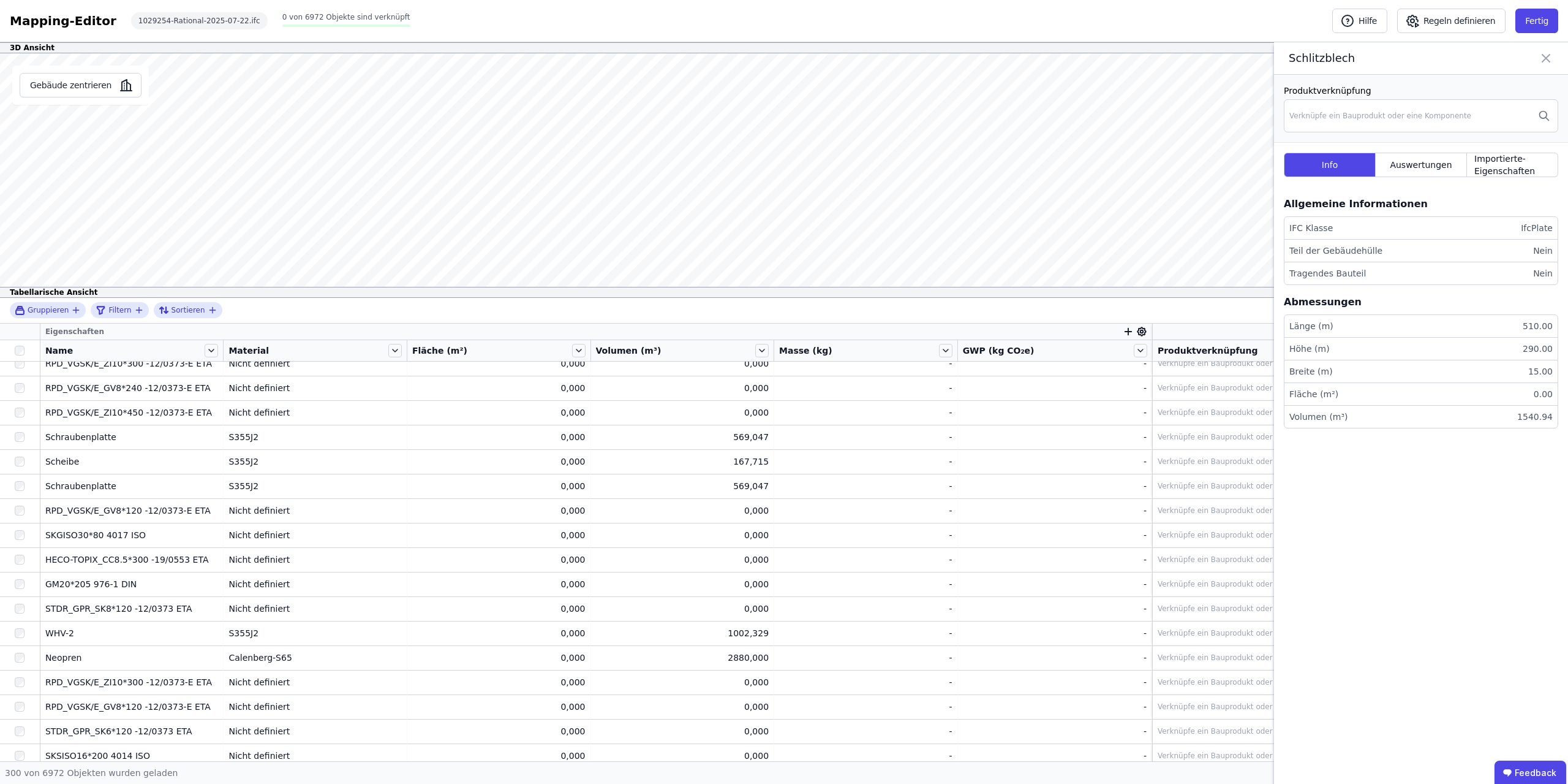
scroll to position [0, 0]
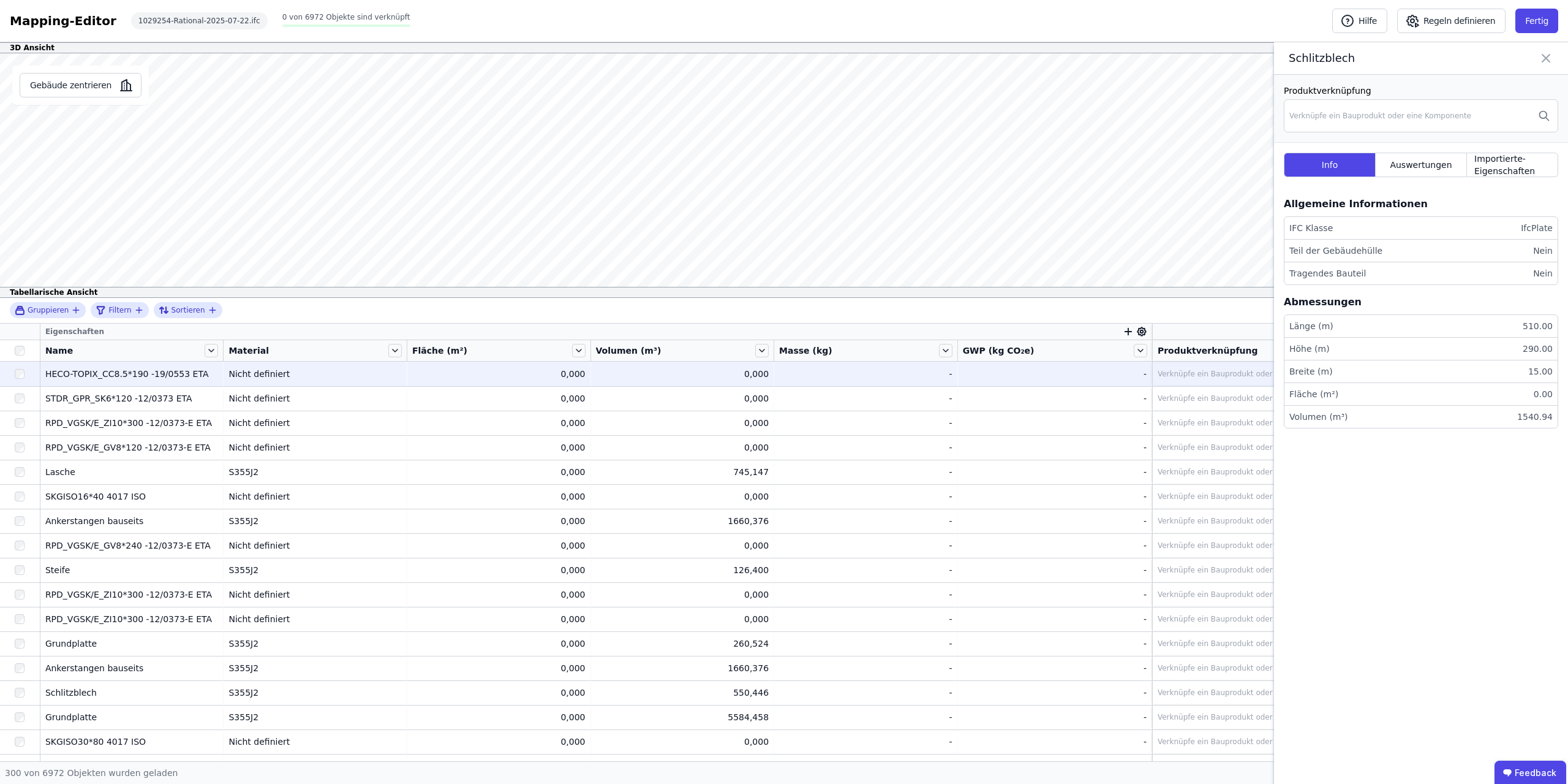
click at [740, 377] on div "0,000" at bounding box center [683, 374] width 173 height 12
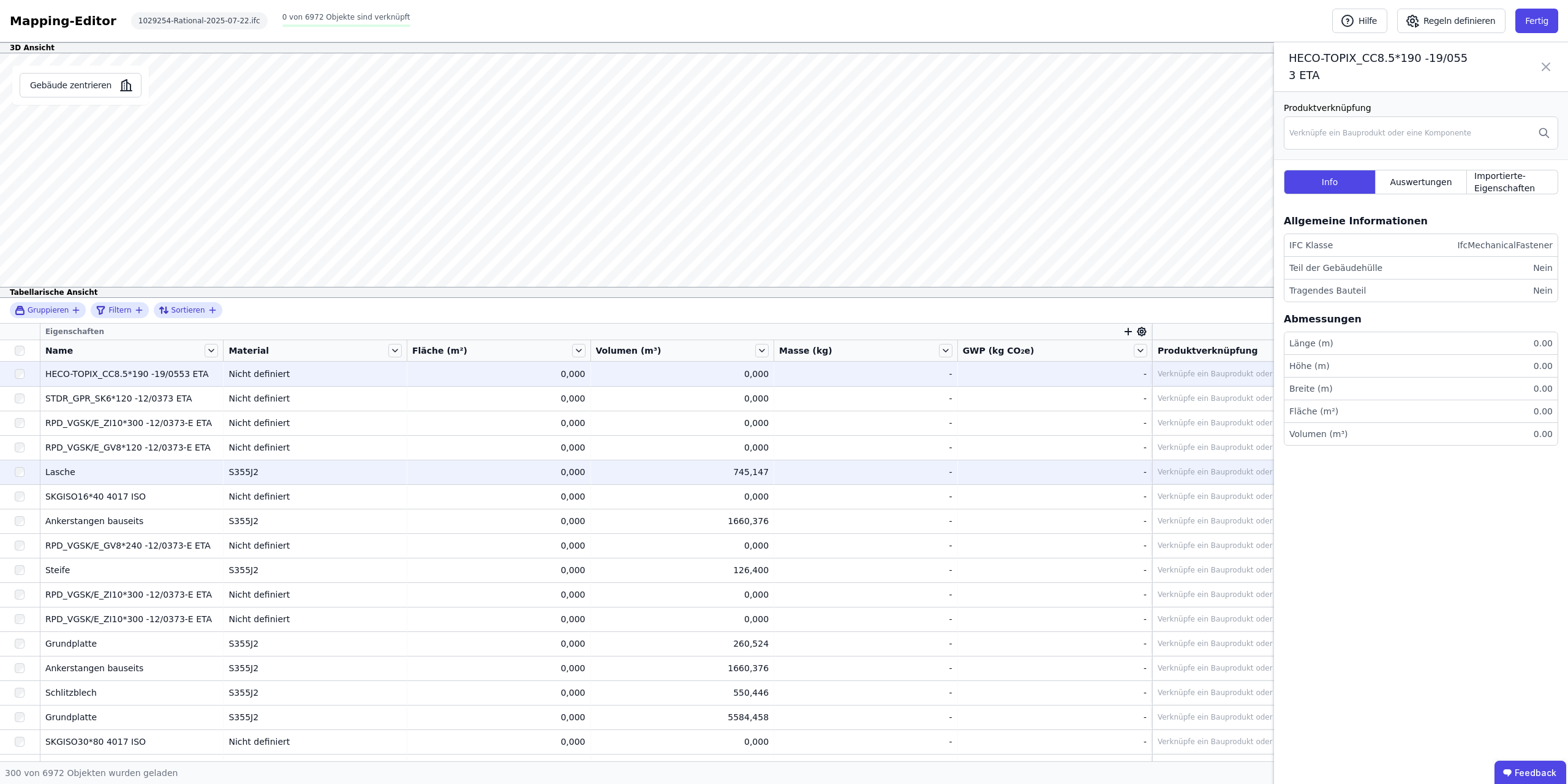
click at [753, 475] on div "745,147" at bounding box center [683, 472] width 173 height 12
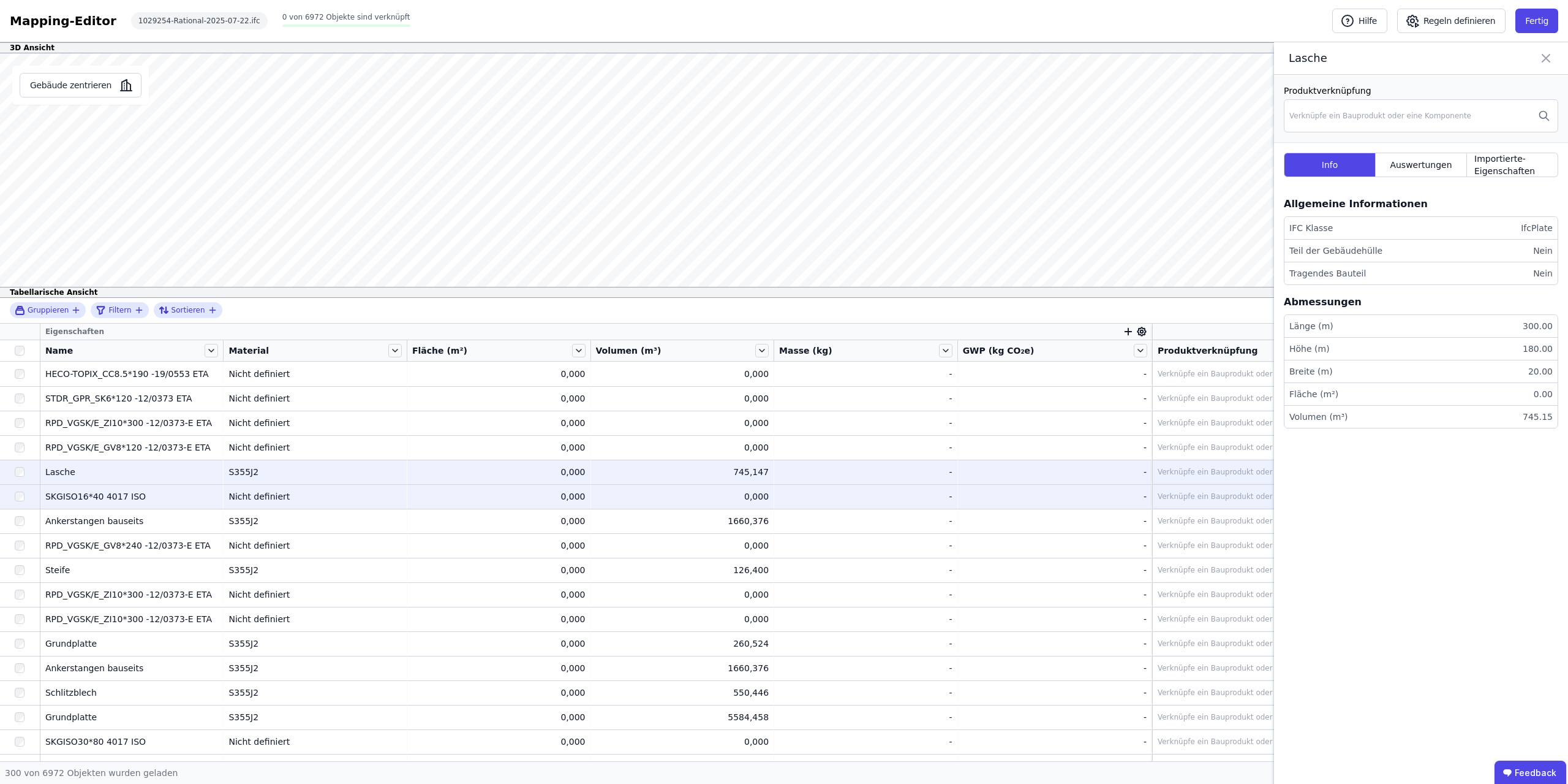
click at [739, 500] on div "0,000" at bounding box center [683, 497] width 173 height 12
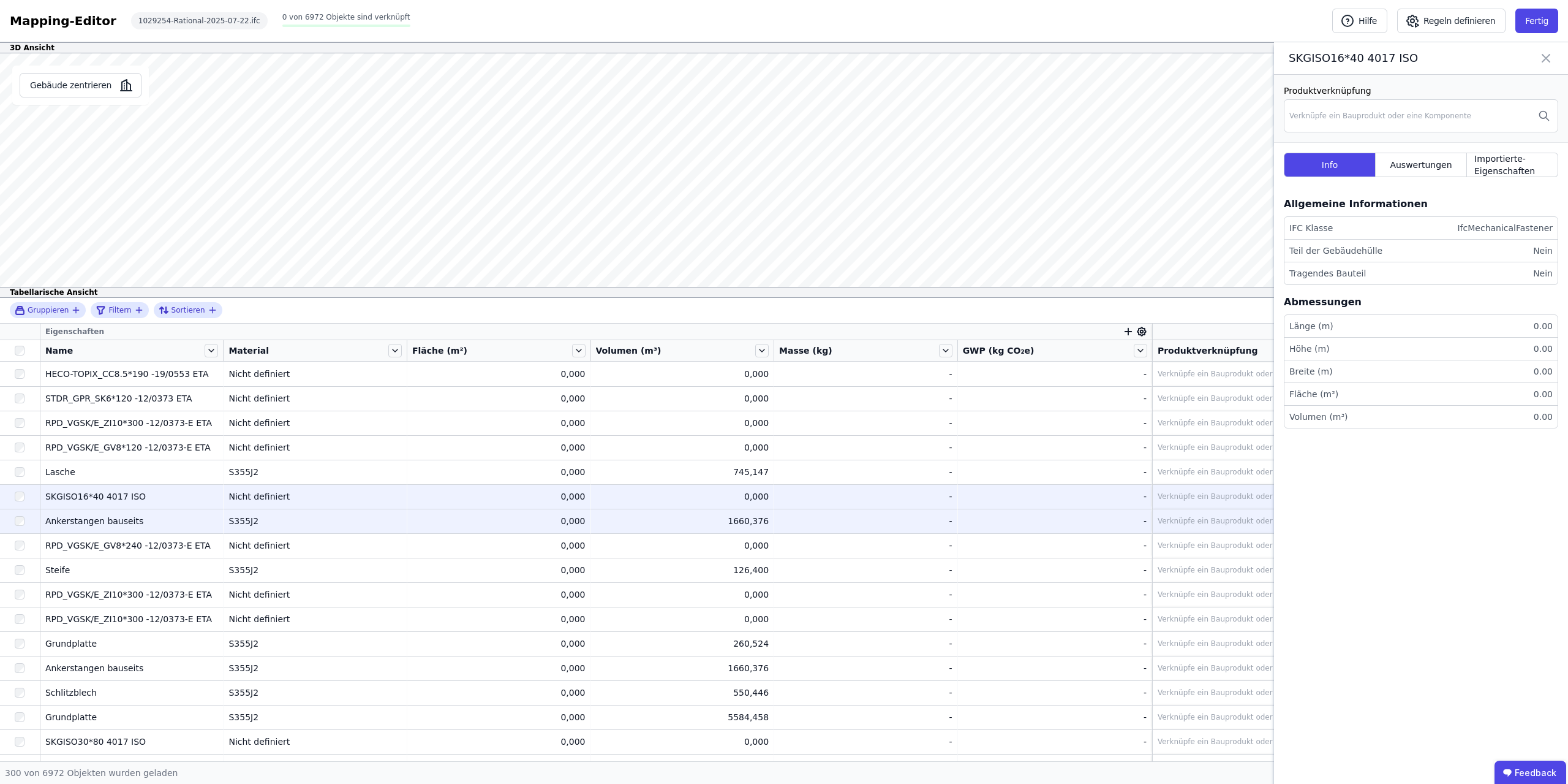
click at [735, 530] on td "1660,376 1660,376" at bounding box center [683, 521] width 184 height 24
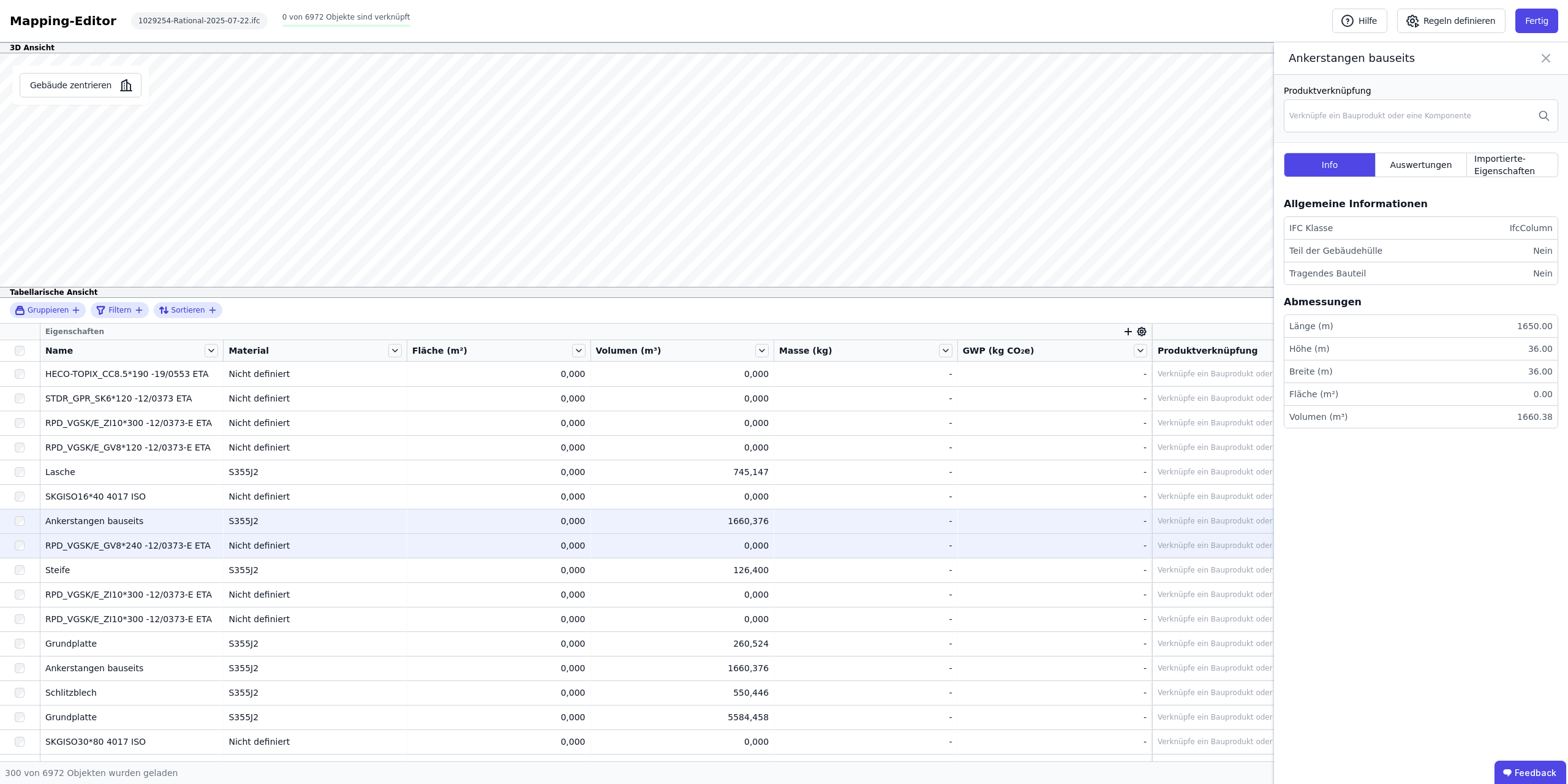
click at [732, 547] on div "0,000" at bounding box center [683, 546] width 173 height 12
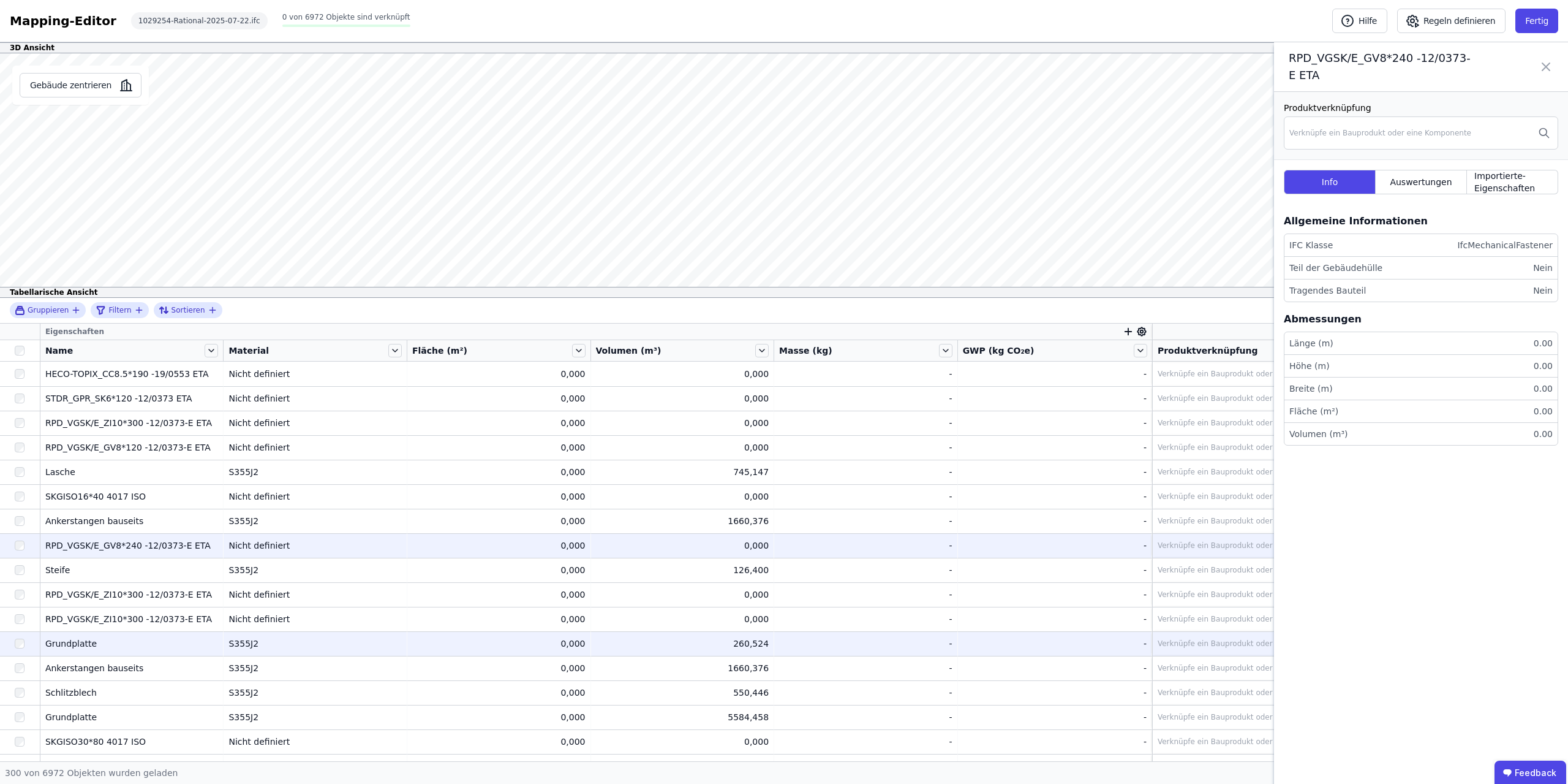
click at [716, 641] on div "260,524" at bounding box center [683, 644] width 173 height 12
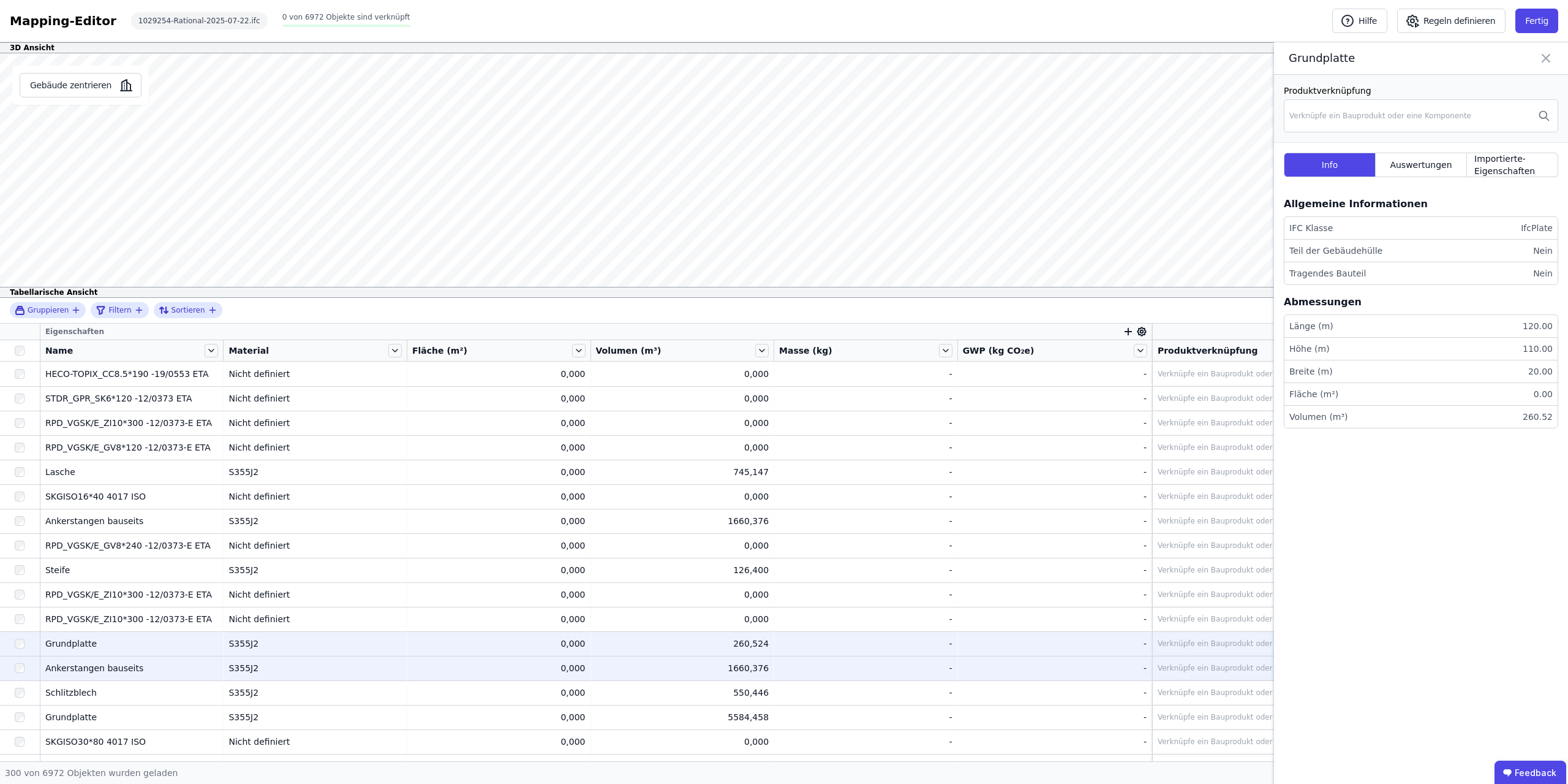
click at [716, 673] on div "1660,376" at bounding box center [683, 668] width 173 height 12
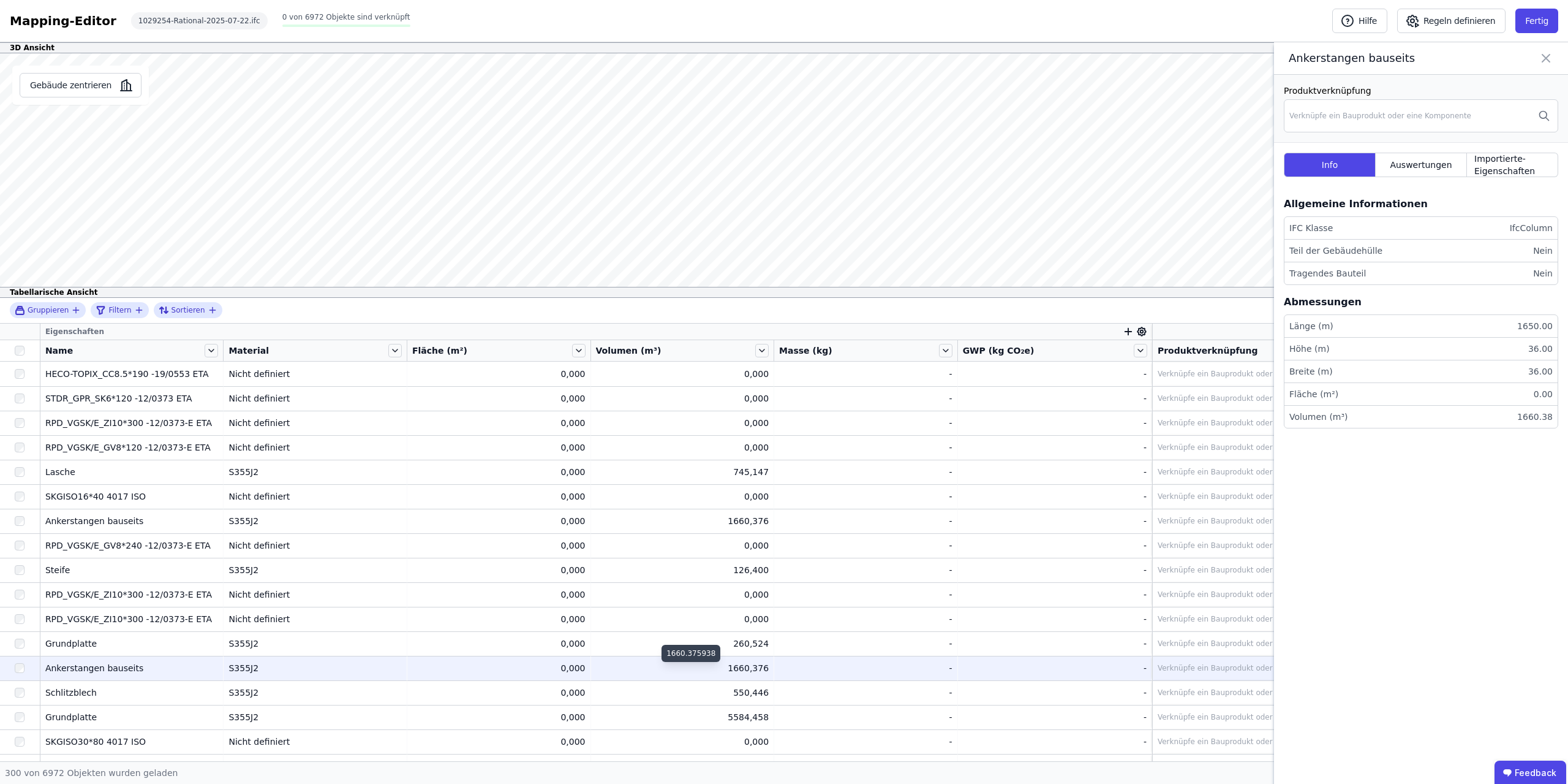
scroll to position [77, 0]
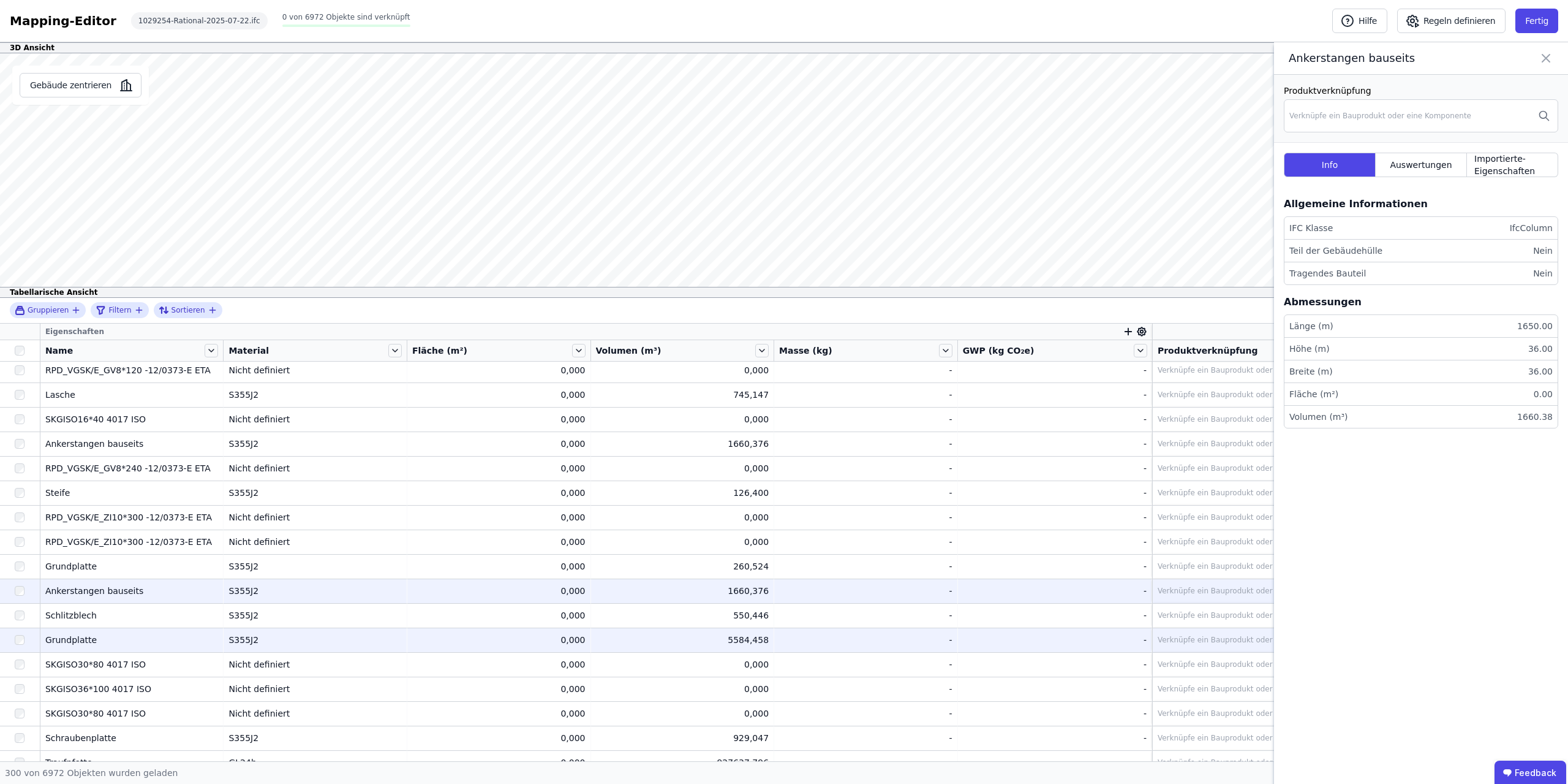
click at [719, 647] on td "5584,458 5584,458" at bounding box center [683, 640] width 184 height 24
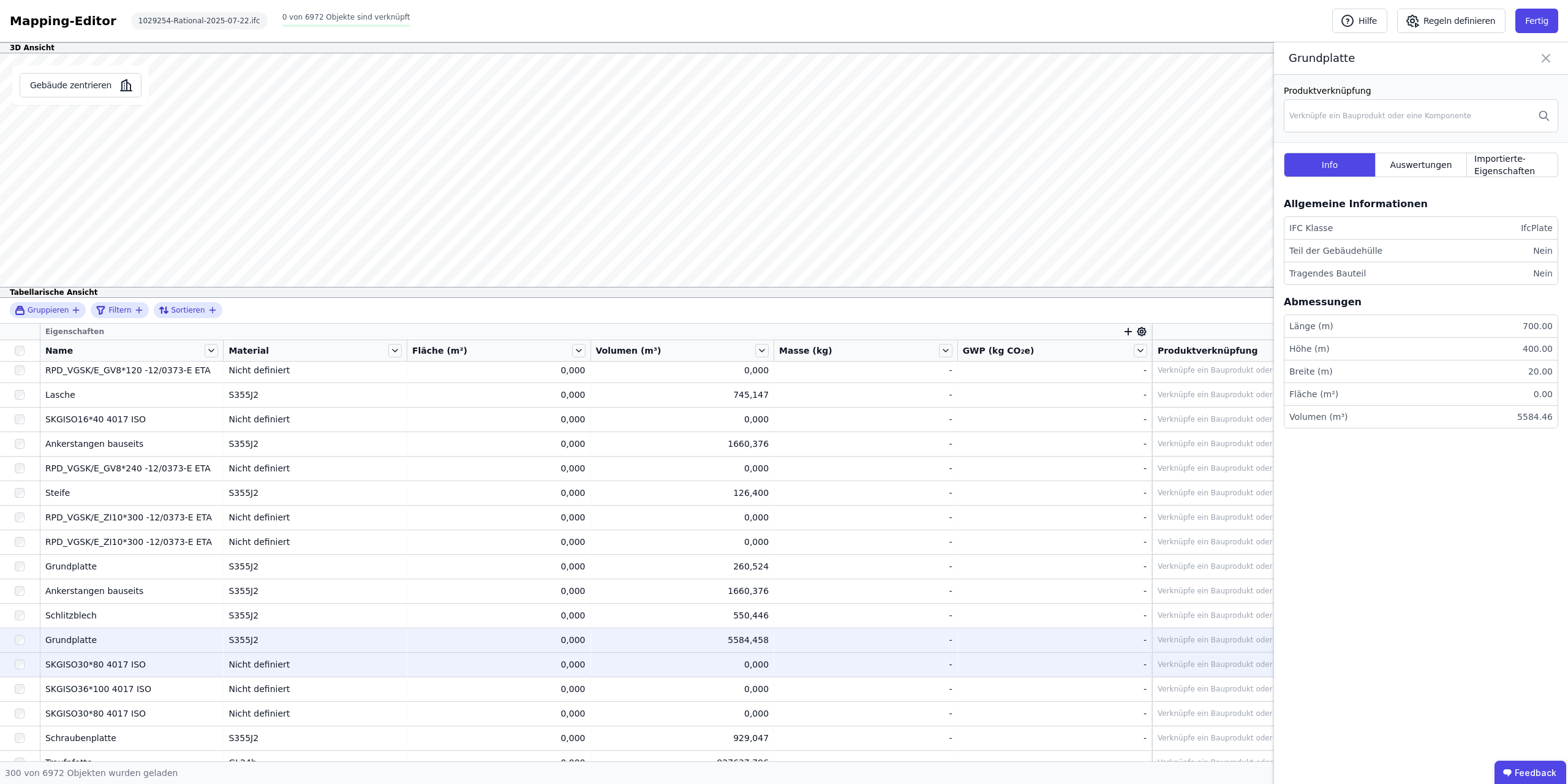
click at [721, 673] on td "0,000 0,000" at bounding box center [683, 664] width 184 height 24
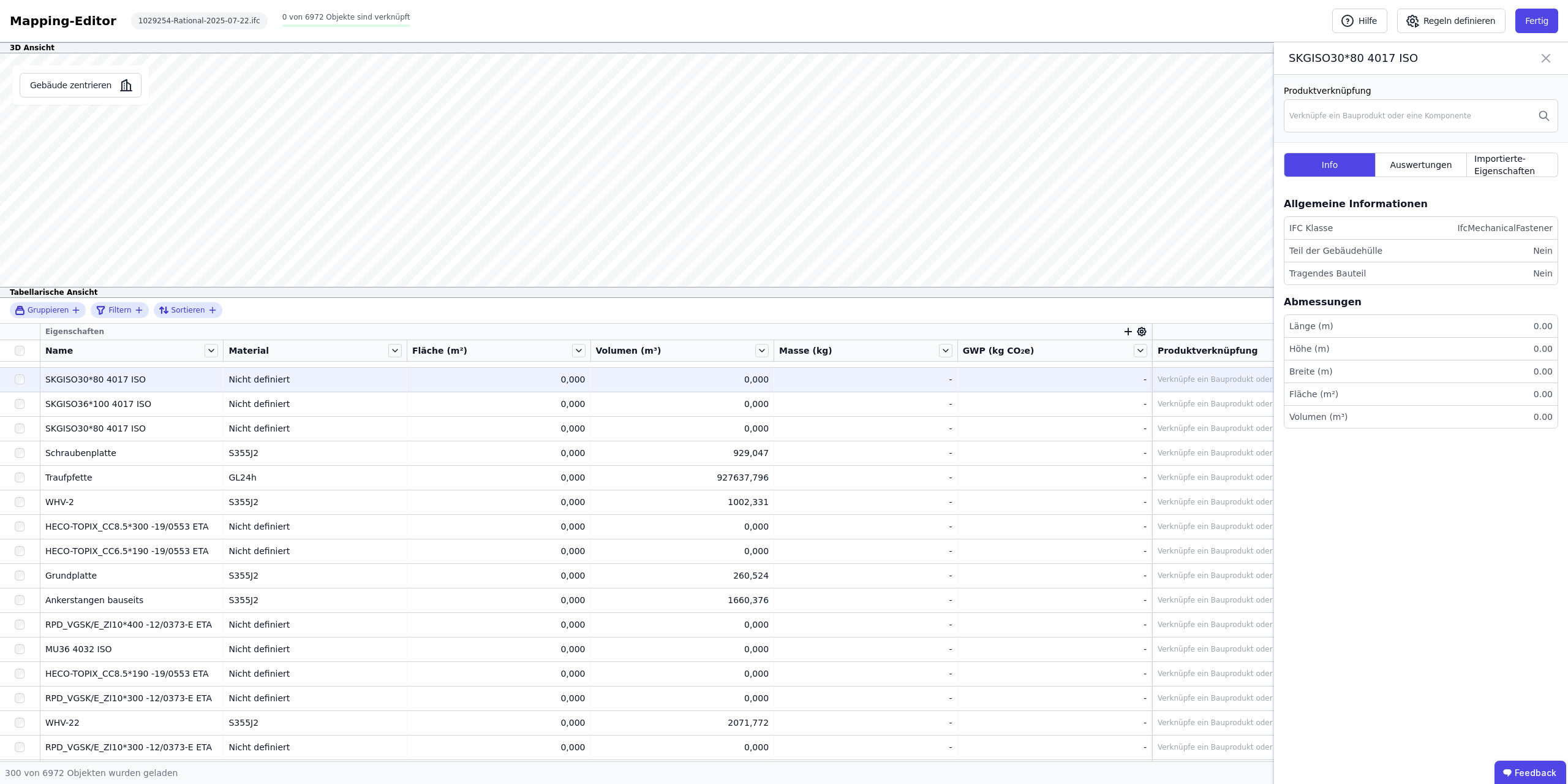
scroll to position [386, 0]
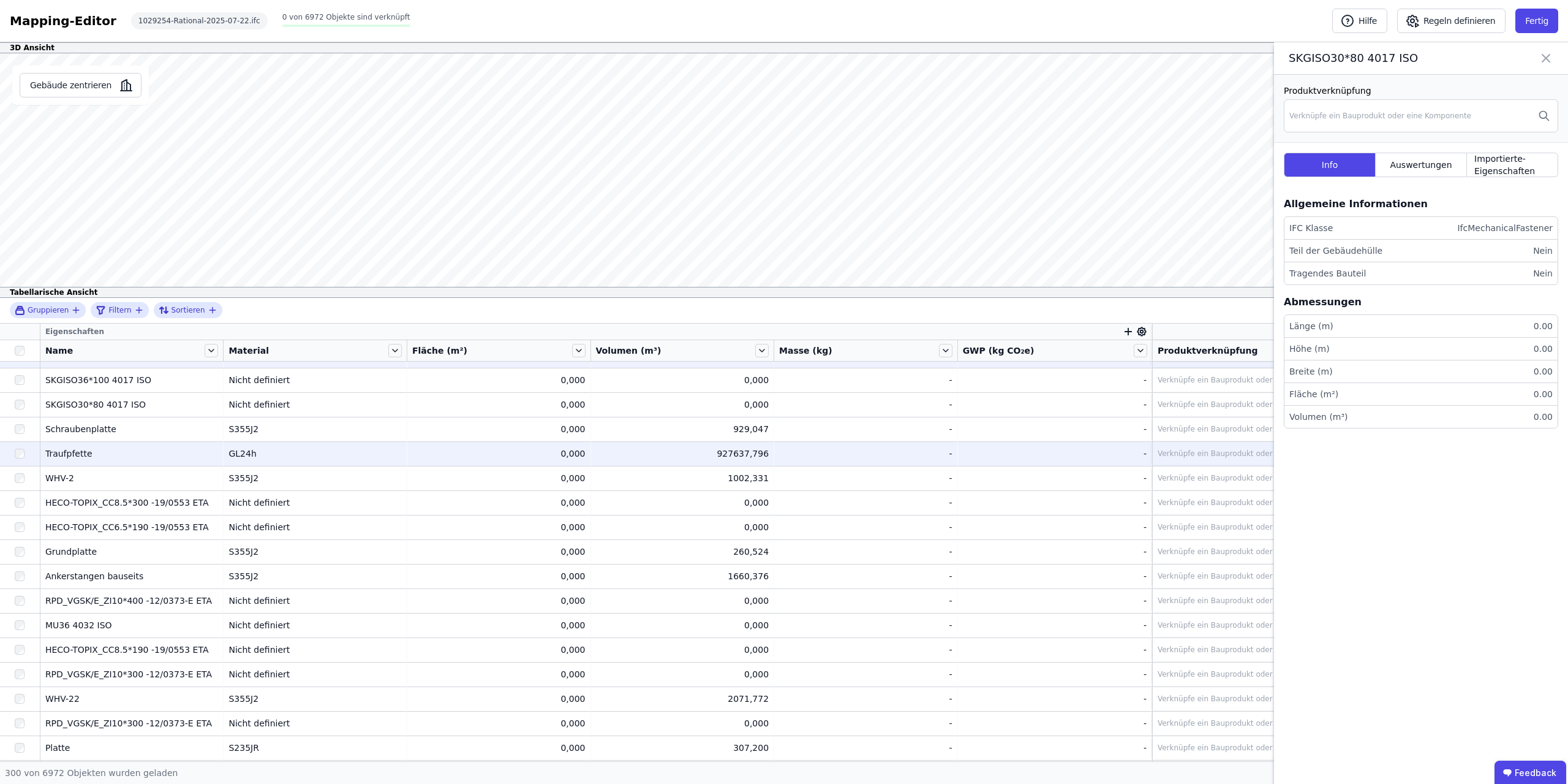
click at [732, 456] on div "927637,796" at bounding box center [683, 453] width 173 height 12
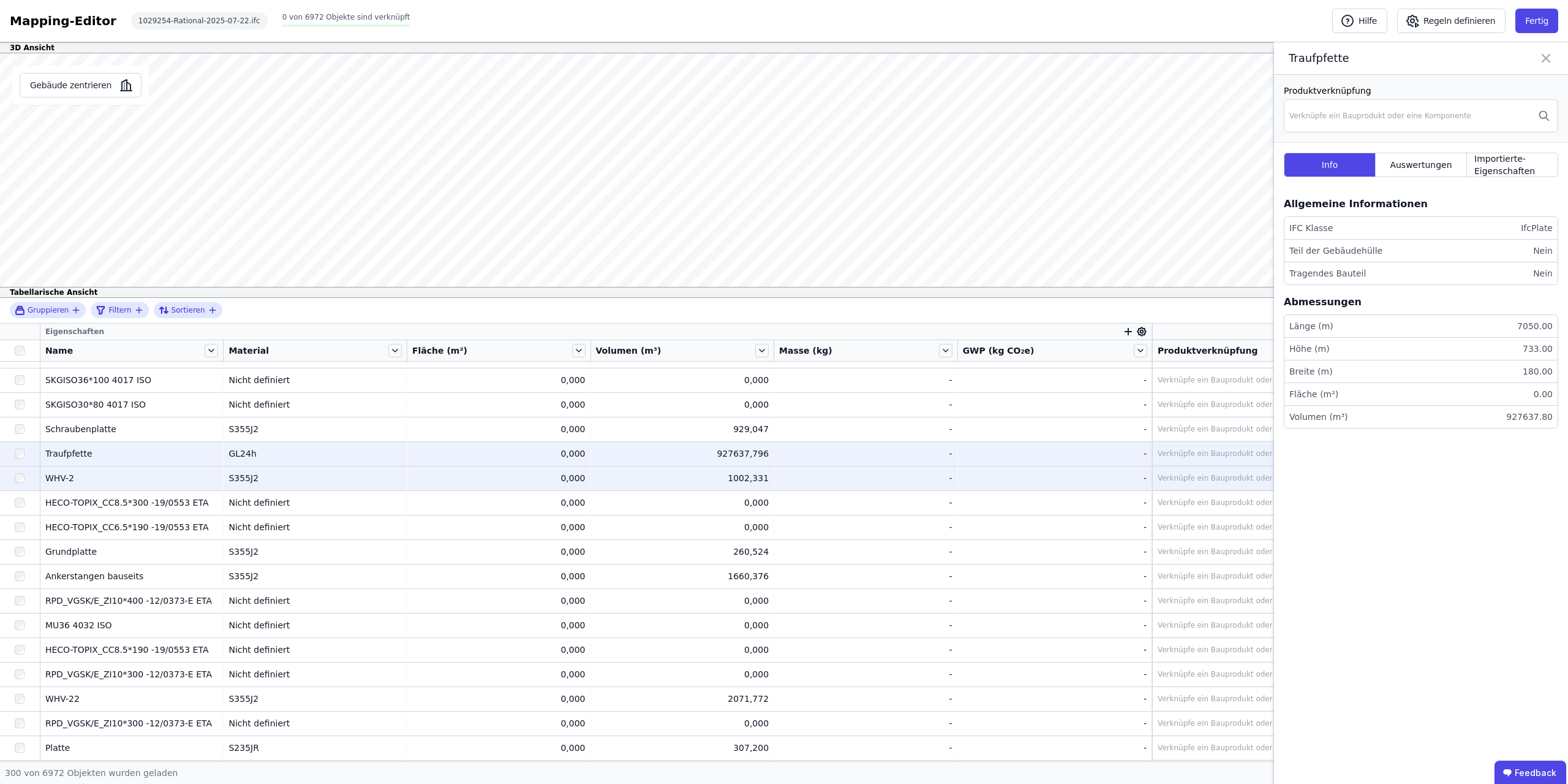
click at [732, 478] on div "1002,331" at bounding box center [683, 478] width 173 height 12
